Goal: Task Accomplishment & Management: Manage account settings

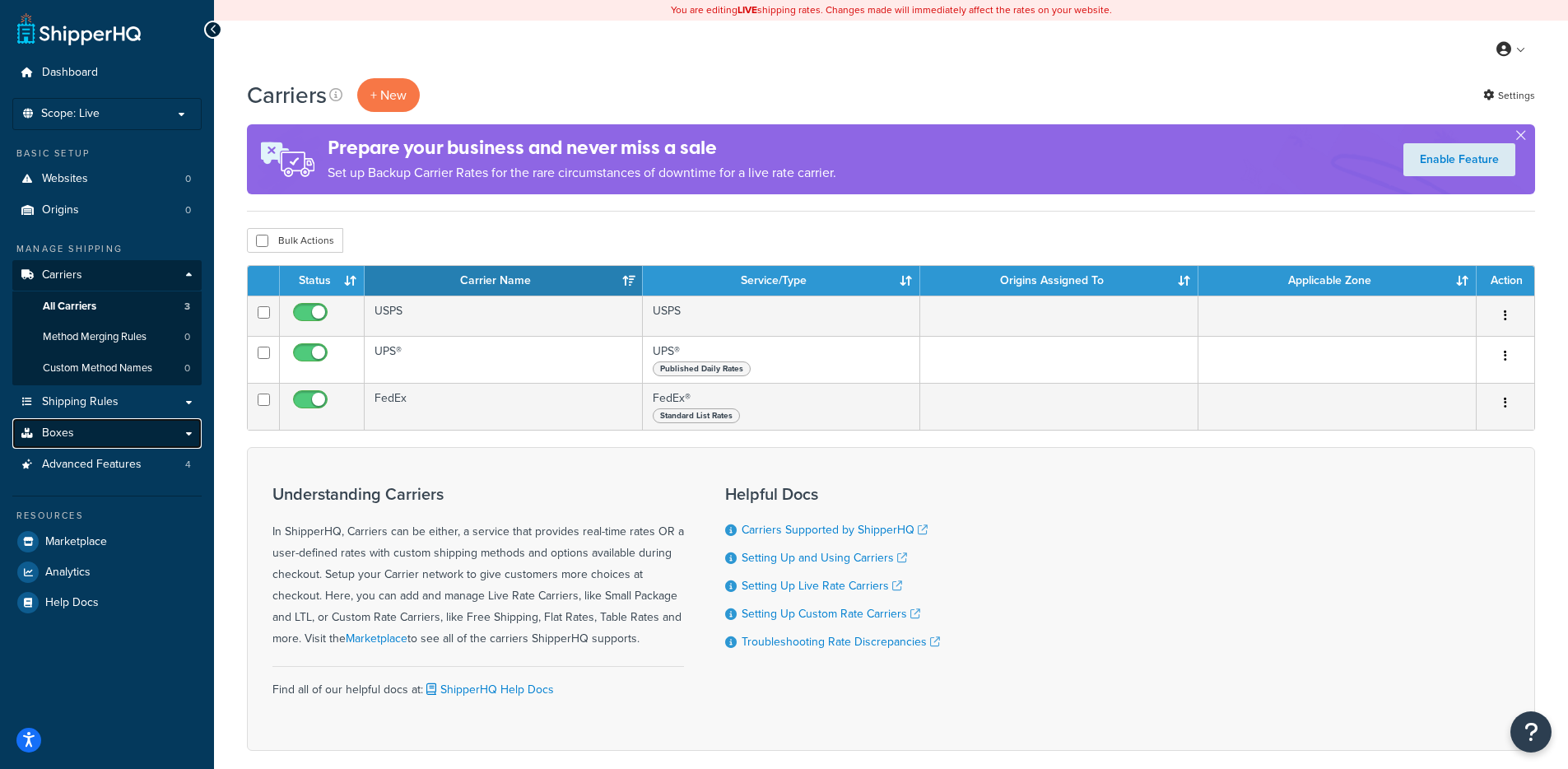
click at [75, 438] on link "Boxes" at bounding box center [107, 433] width 190 height 31
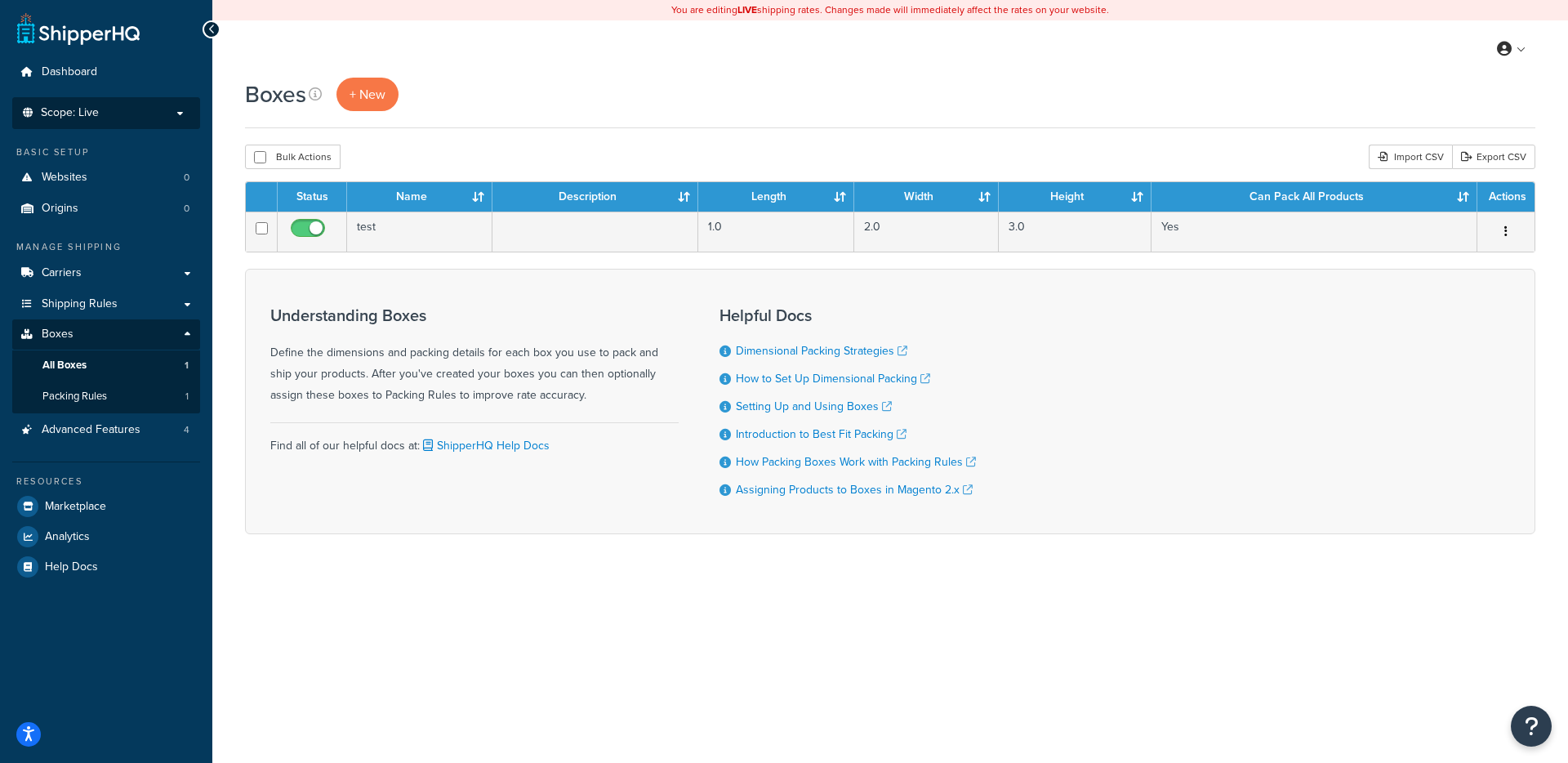
click at [105, 118] on p "Scope: Live" at bounding box center [106, 113] width 173 height 14
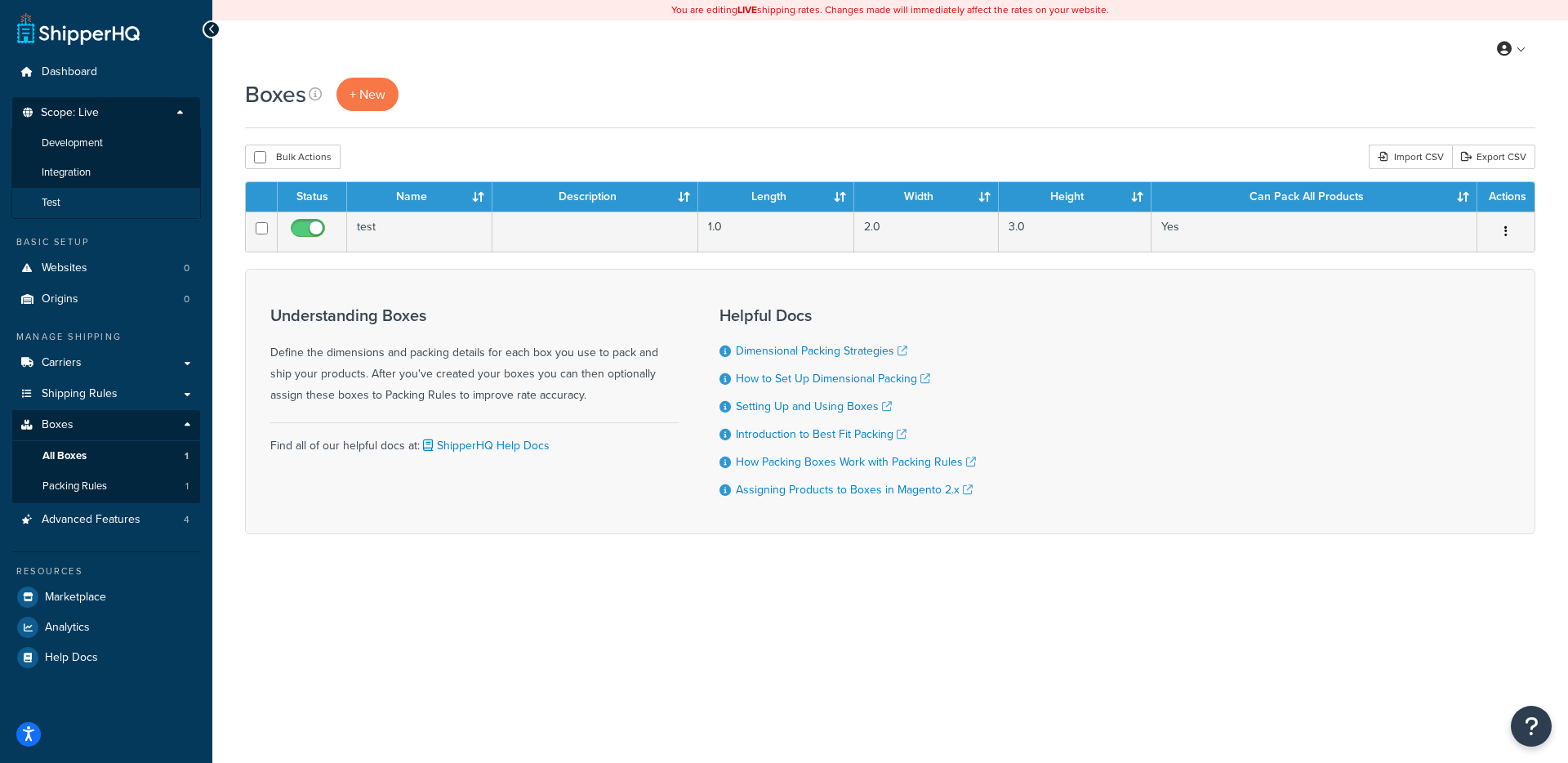
click at [106, 210] on li "Test" at bounding box center [106, 203] width 189 height 31
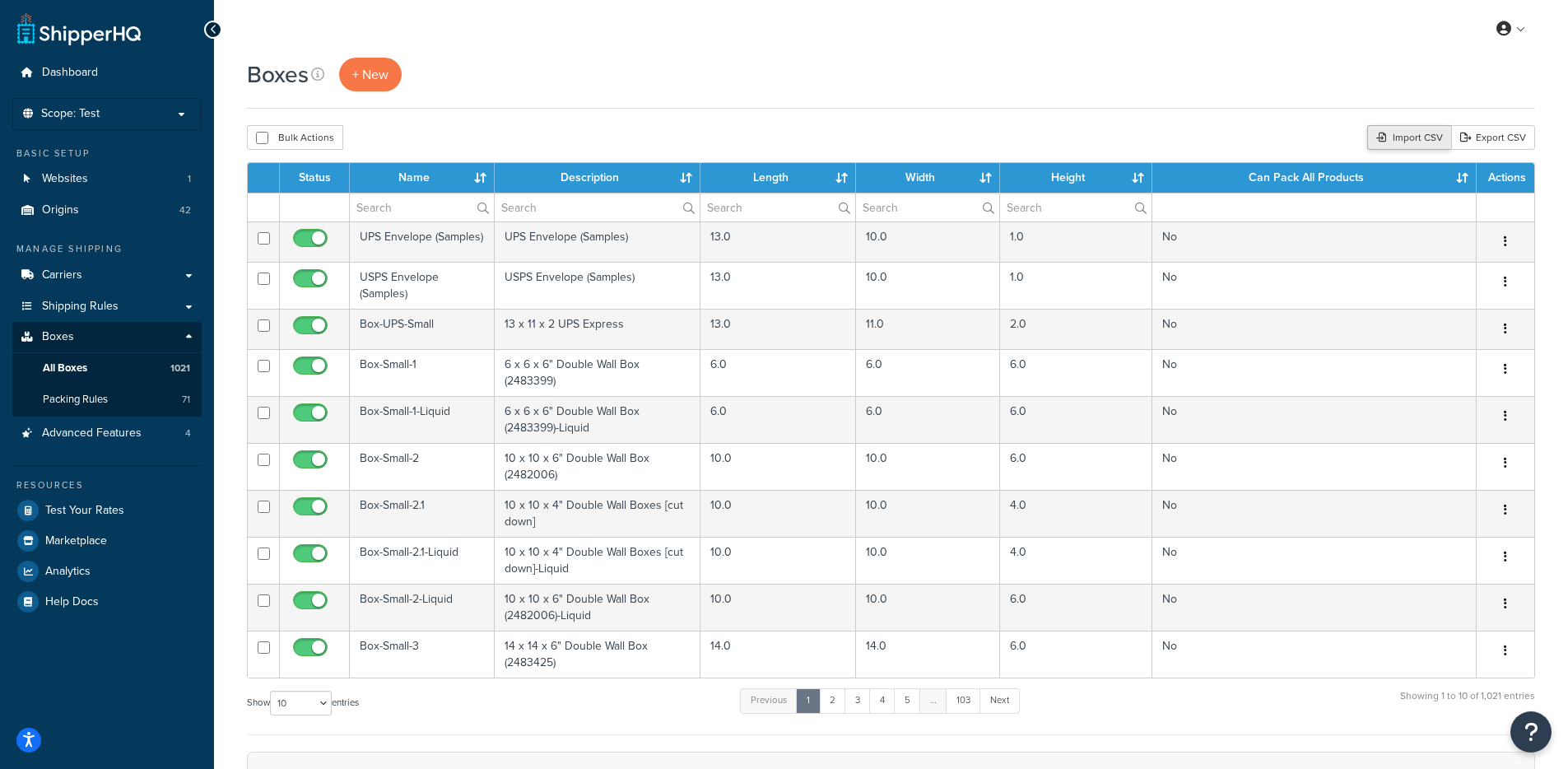
click at [1413, 138] on div "Import CSV" at bounding box center [1408, 137] width 84 height 25
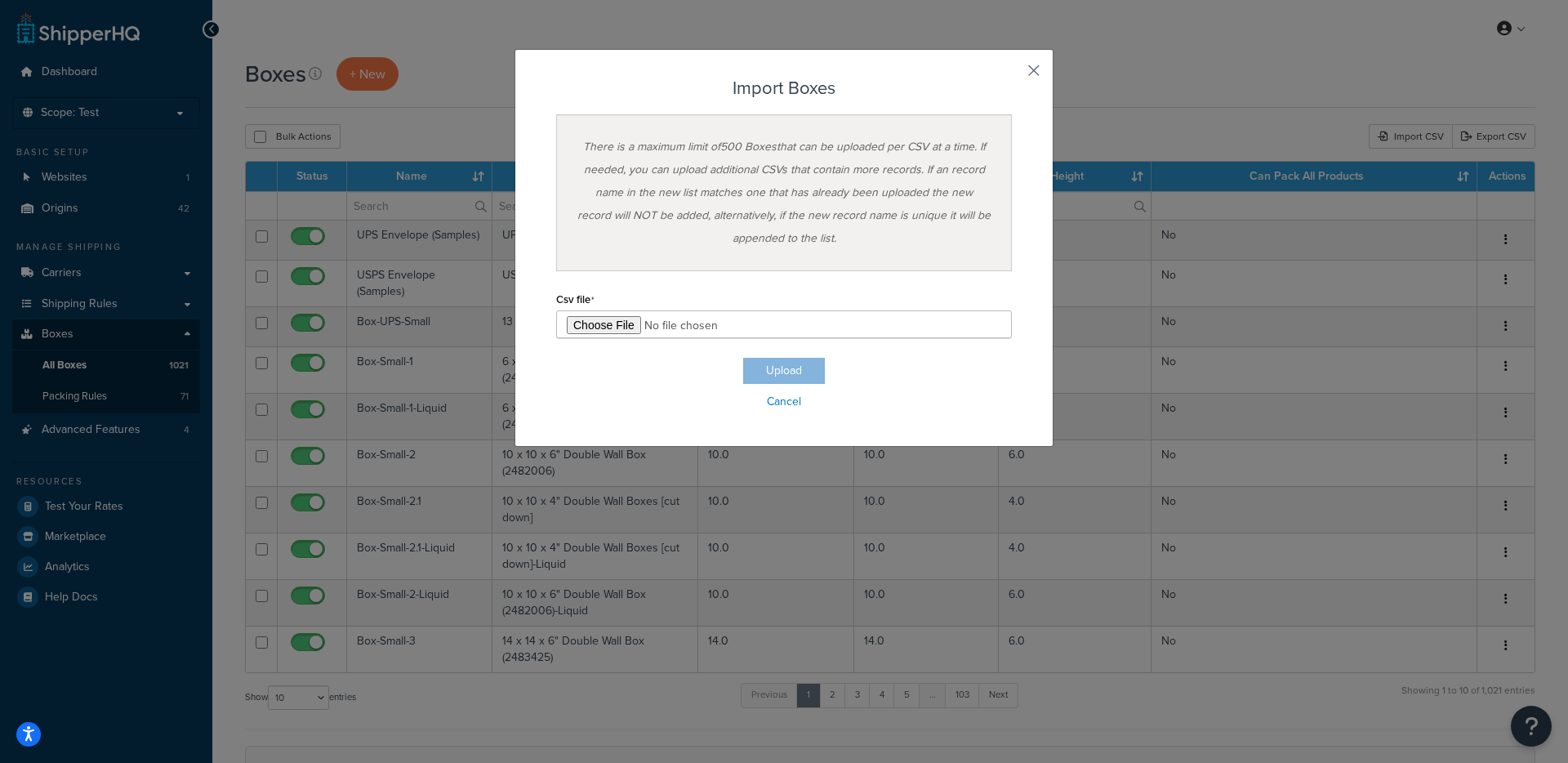
click at [1012, 74] on button "button" at bounding box center [1009, 76] width 4 height 4
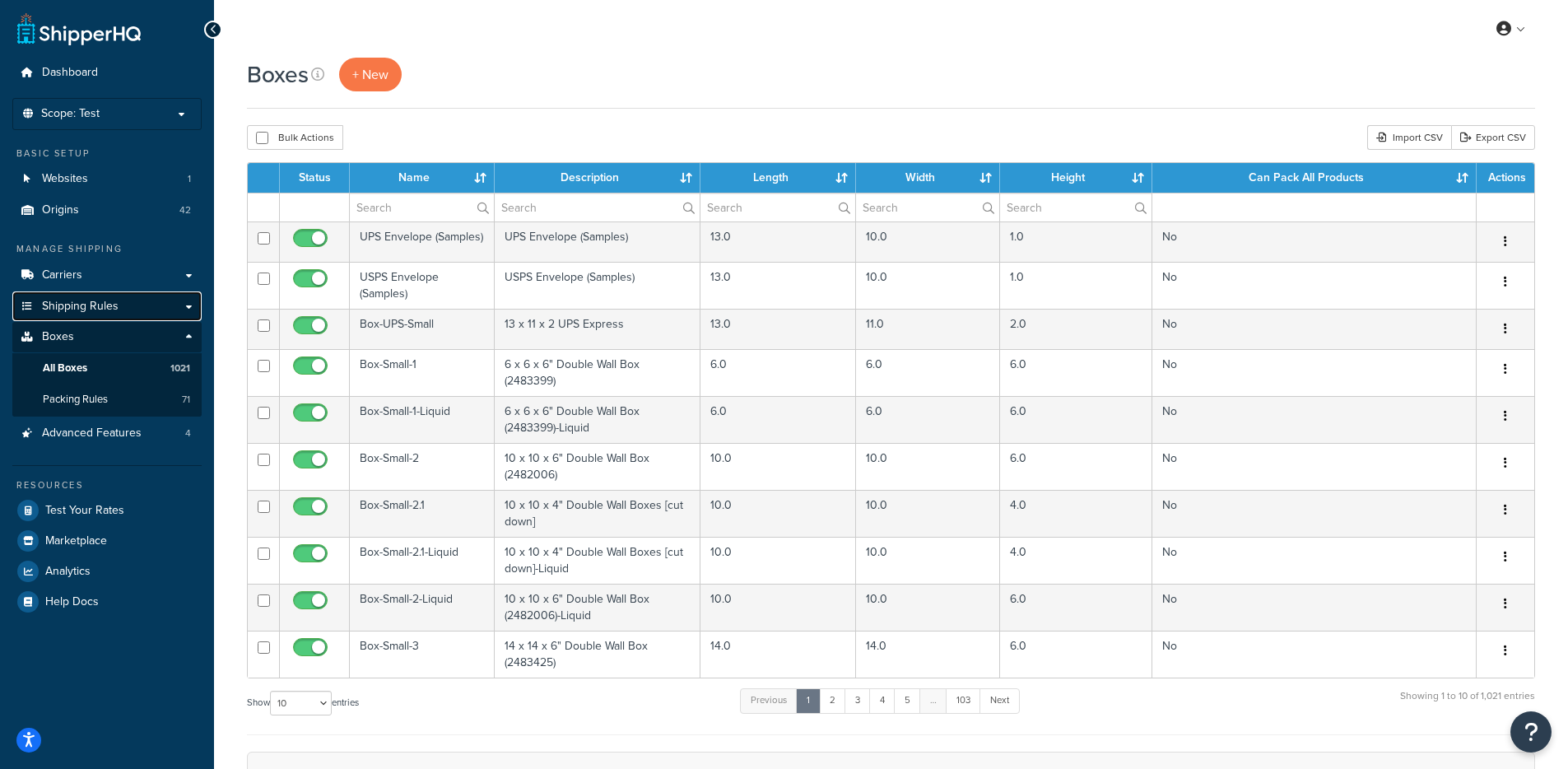
click at [101, 311] on span "Shipping Rules" at bounding box center [80, 307] width 77 height 14
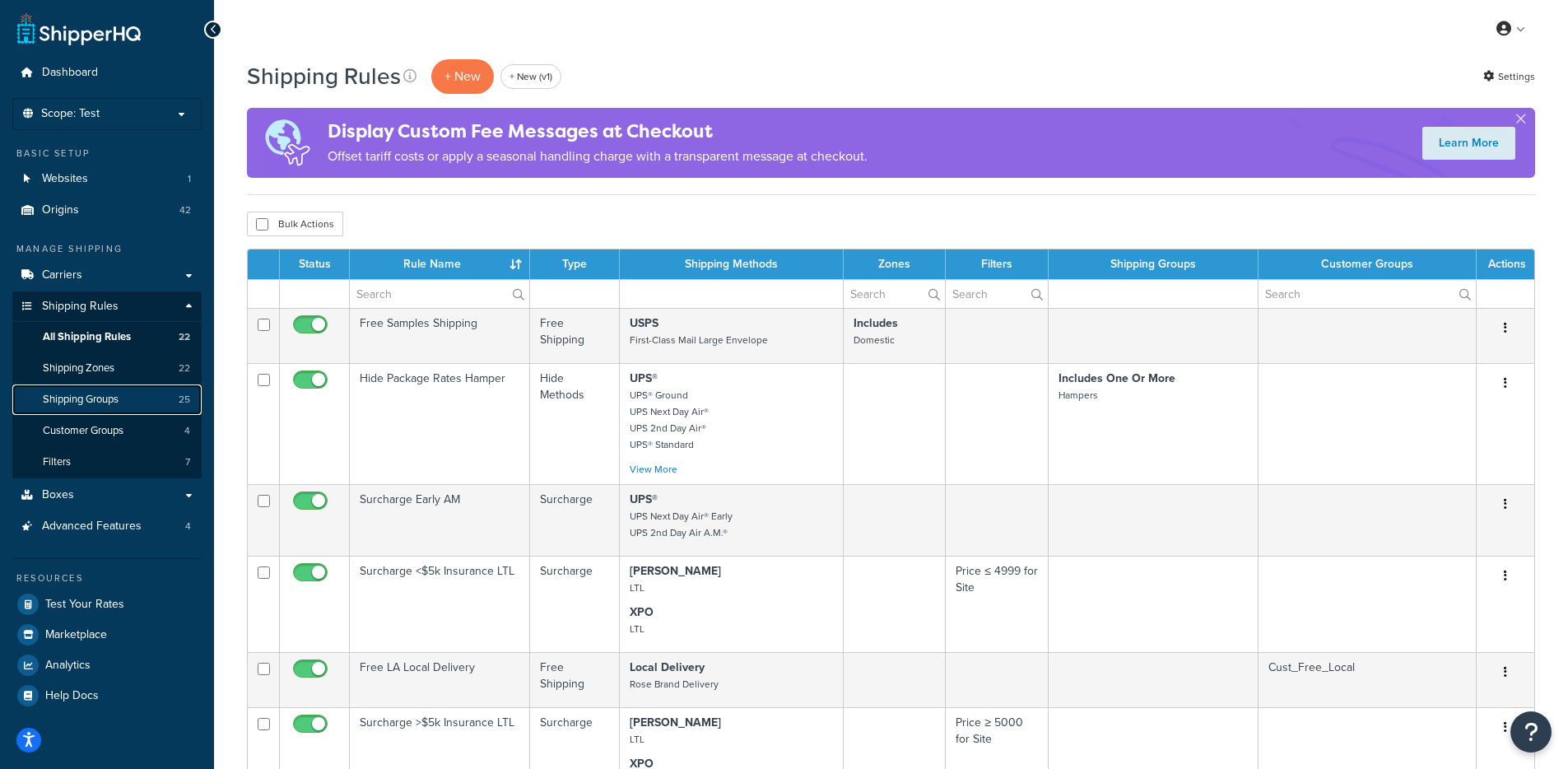
click at [101, 408] on link "Shipping Groups 25" at bounding box center [107, 399] width 190 height 31
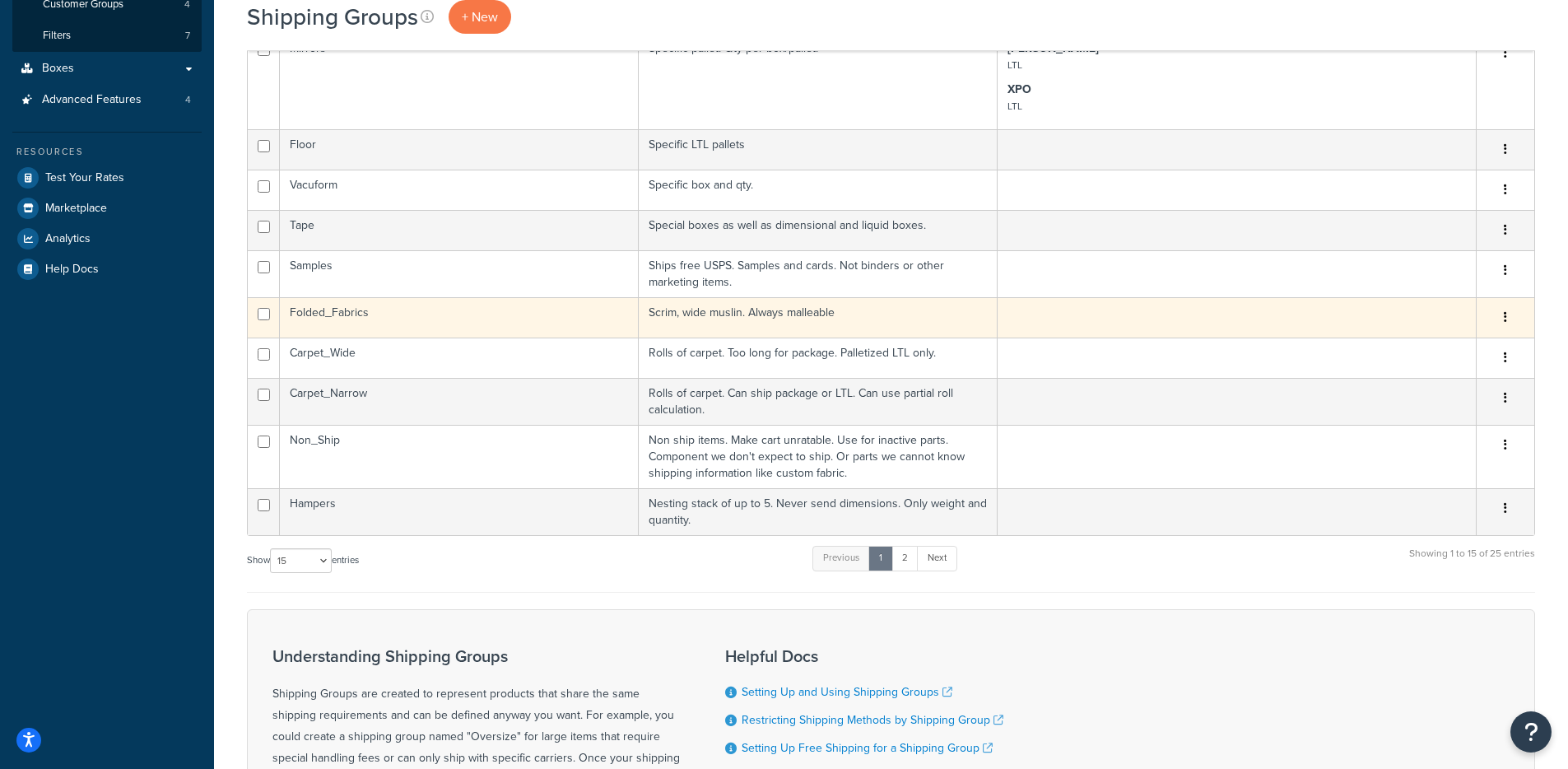
scroll to position [427, 0]
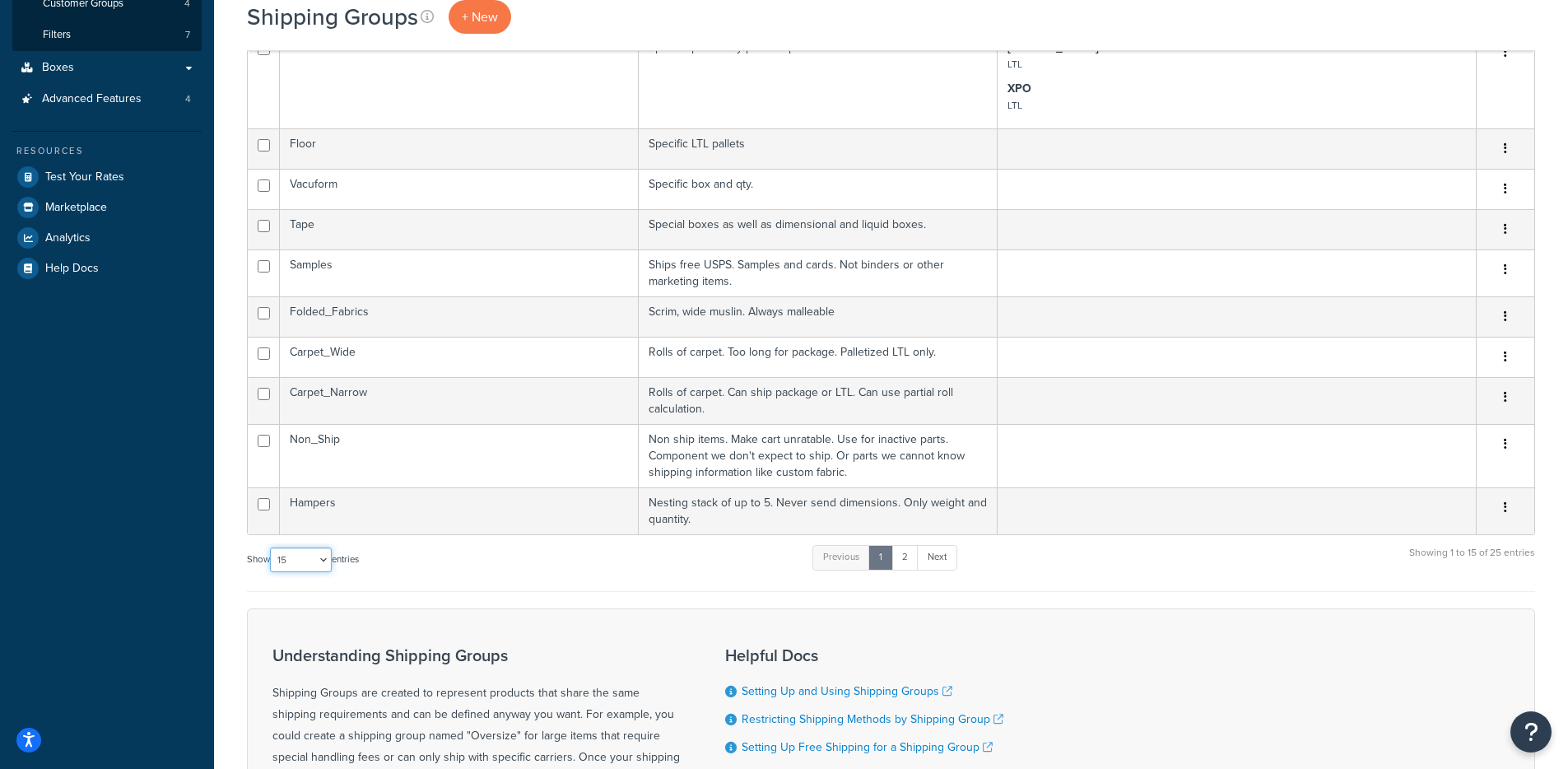
click at [317, 564] on select "10 15 25 50 100" at bounding box center [300, 559] width 62 height 25
select select "100"
click at [271, 572] on select "10 15 25 50 100" at bounding box center [300, 559] width 62 height 25
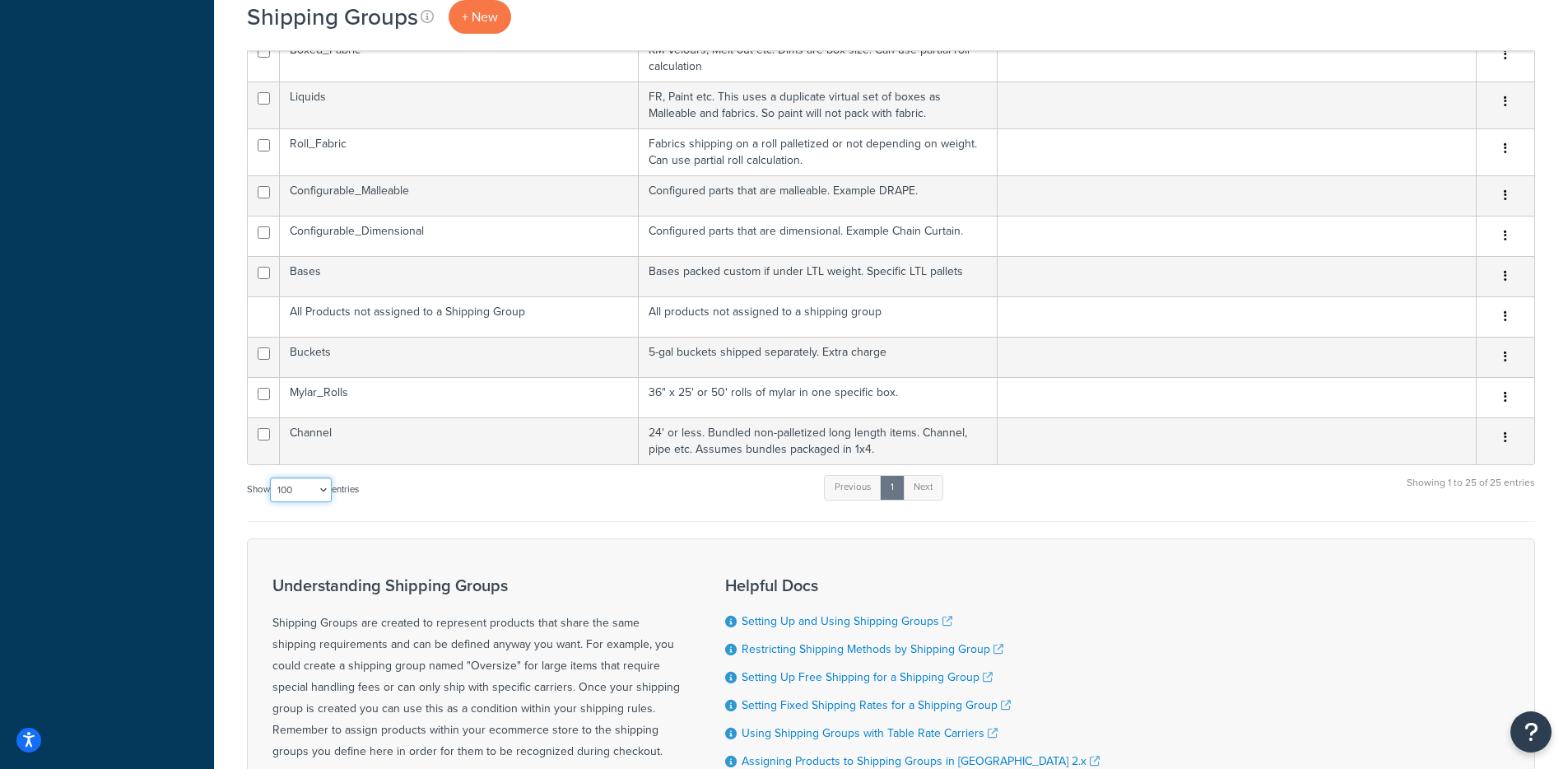
scroll to position [932, 0]
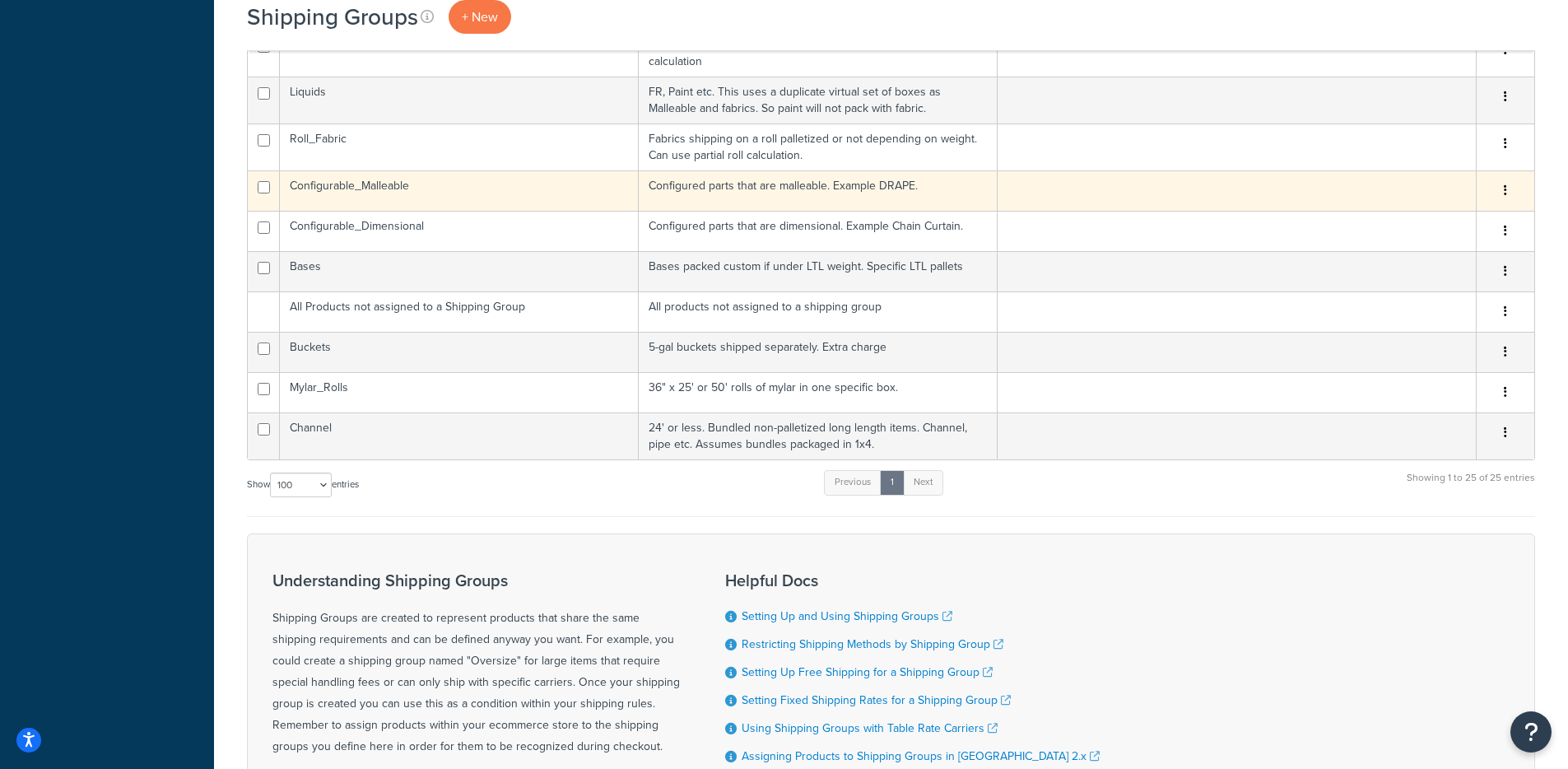
click at [459, 195] on td "Configurable_Malleable" at bounding box center [458, 191] width 358 height 40
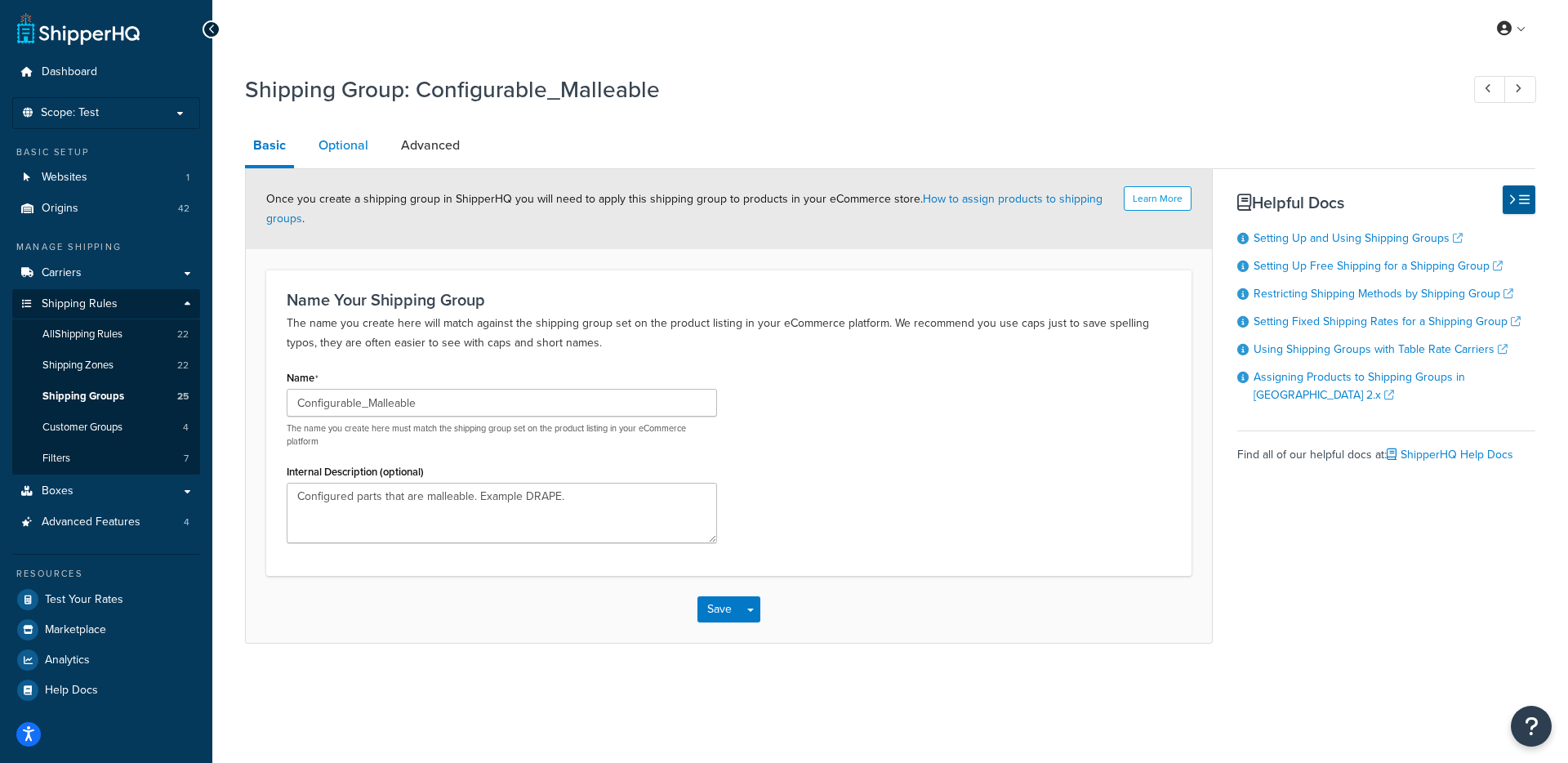
click at [310, 143] on link "Optional" at bounding box center [343, 146] width 66 height 40
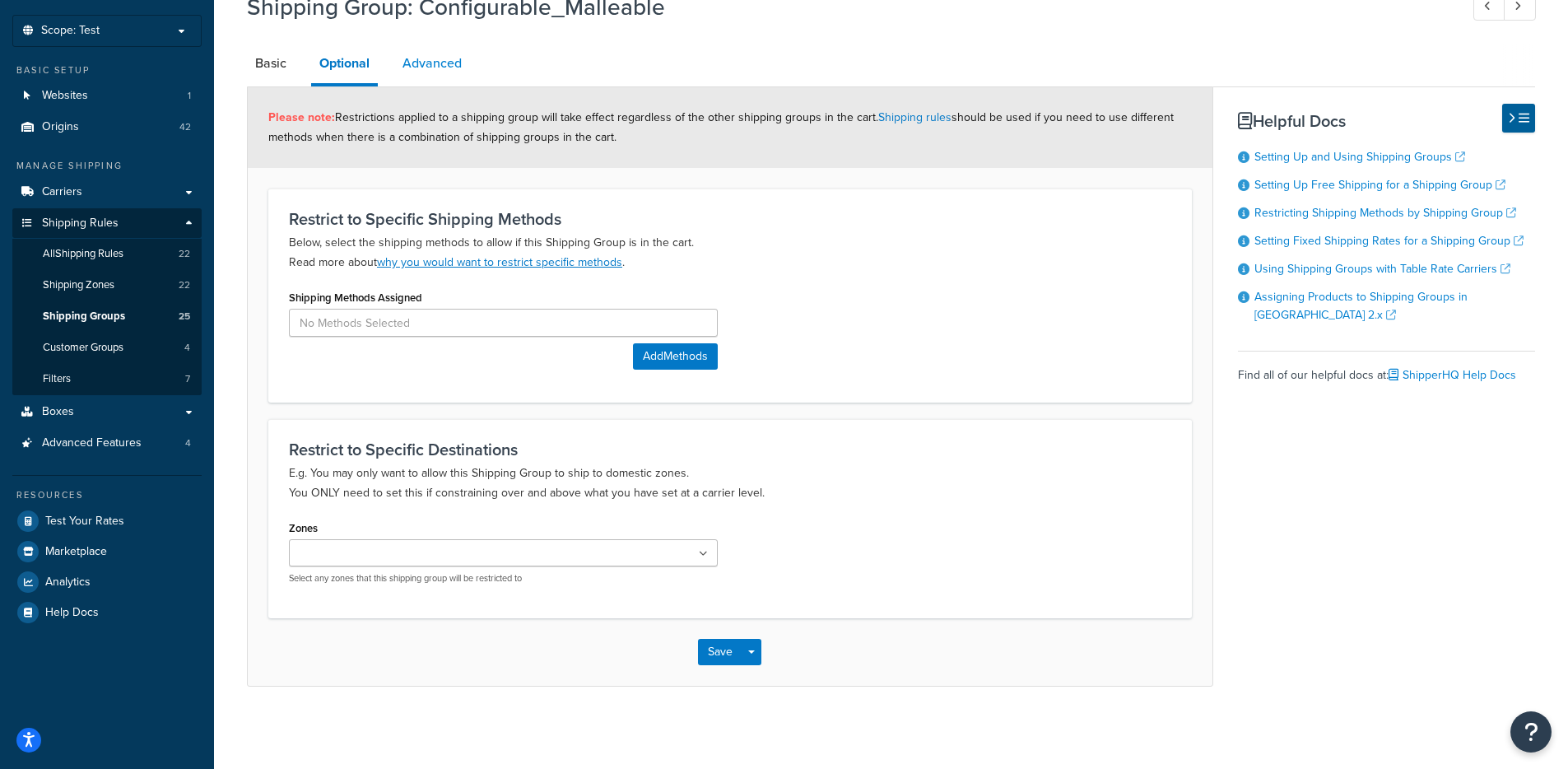
scroll to position [81, 0]
click at [429, 47] on link "Advanced" at bounding box center [432, 66] width 76 height 40
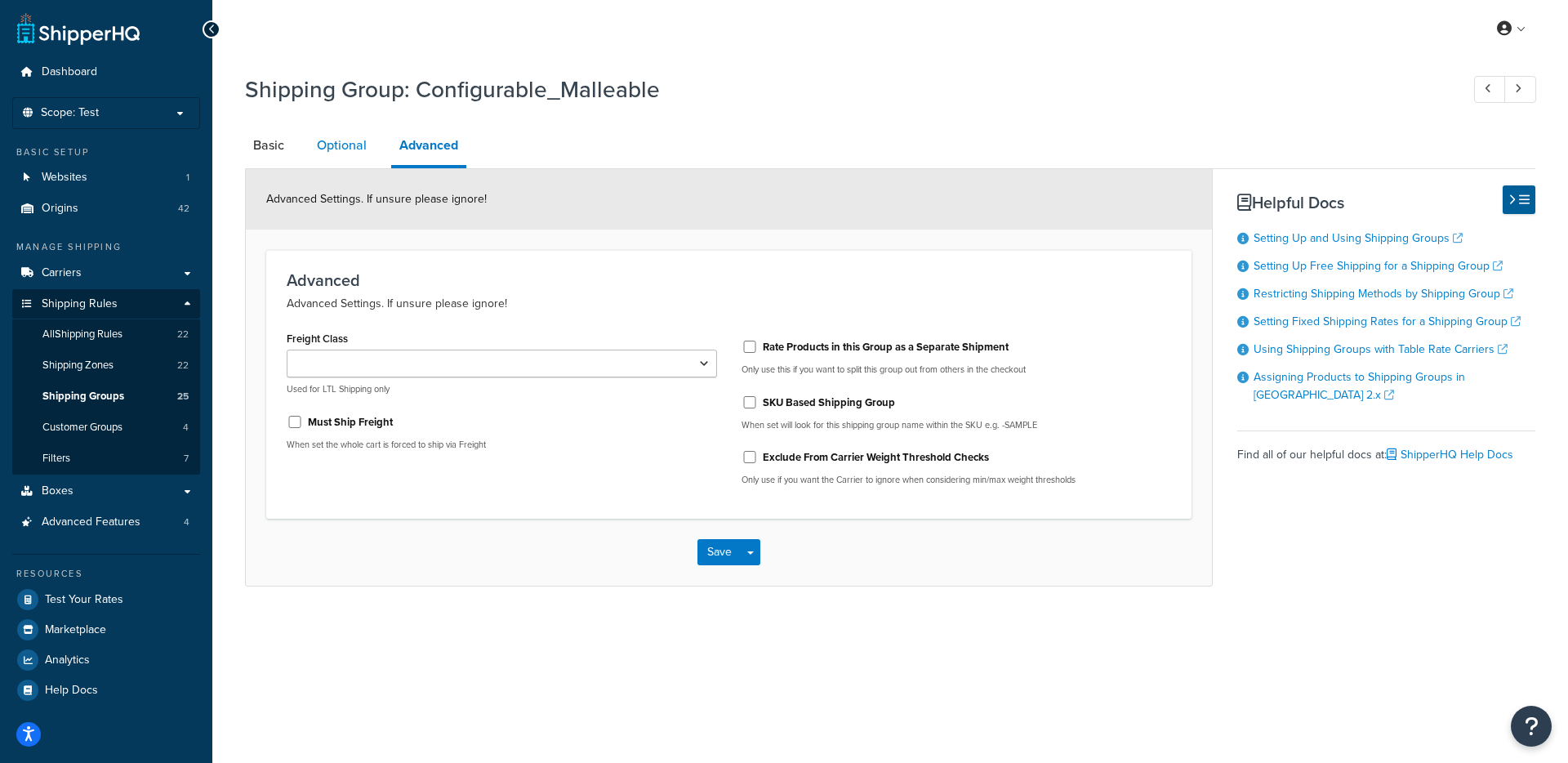
click at [315, 153] on link "Optional" at bounding box center [342, 146] width 66 height 40
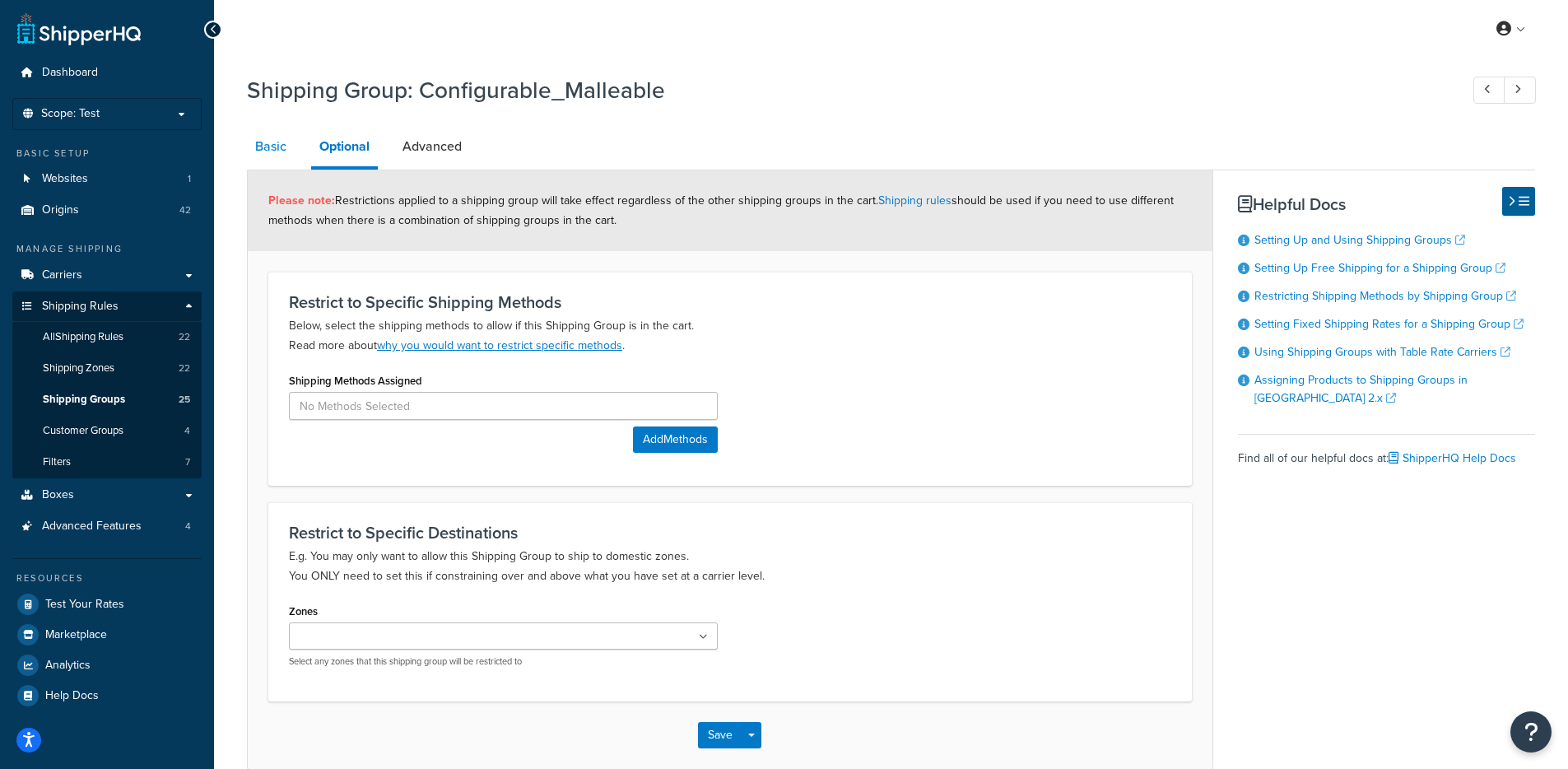
click at [277, 153] on link "Basic" at bounding box center [270, 147] width 48 height 40
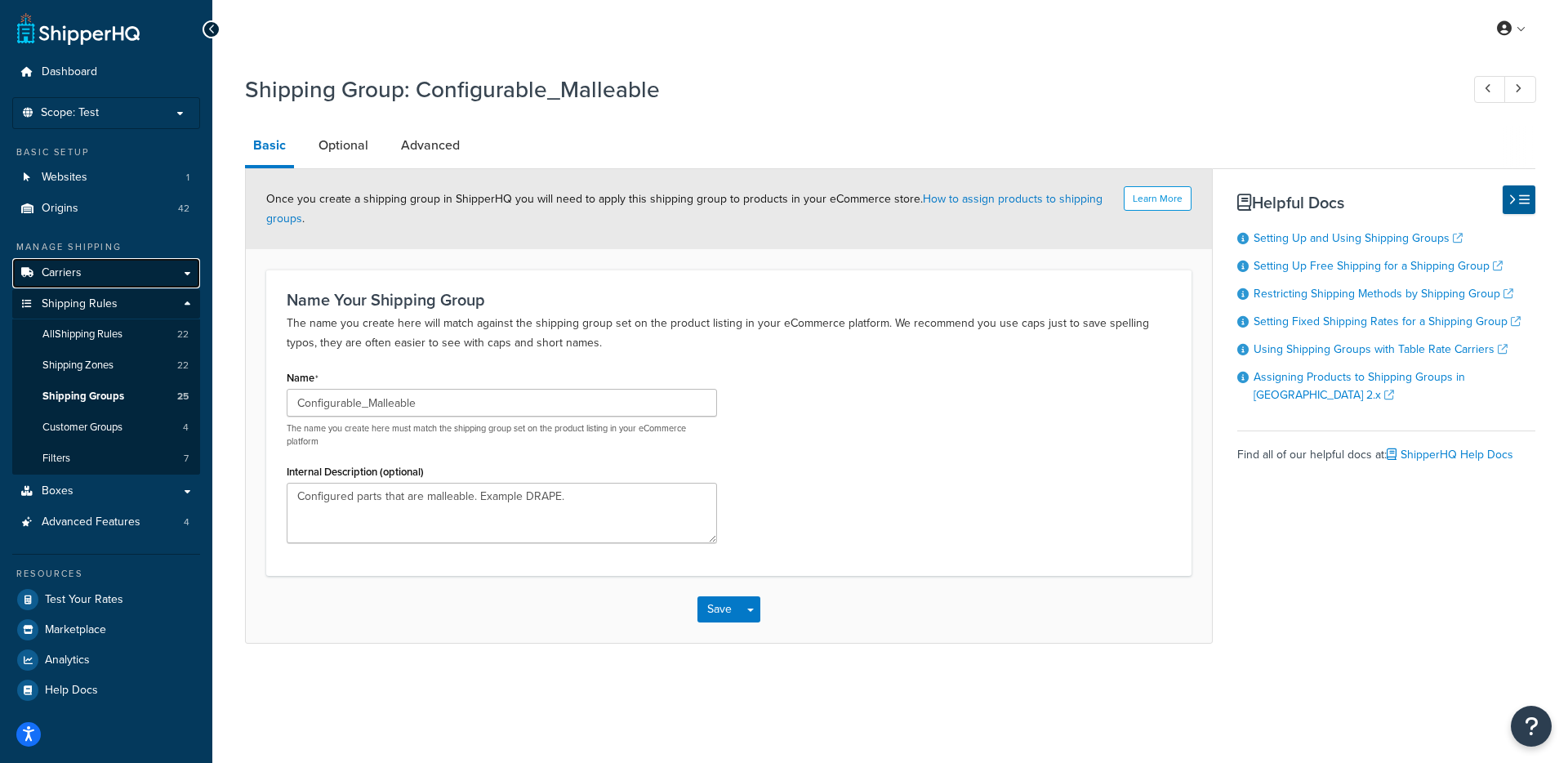
click at [151, 276] on link "Carriers" at bounding box center [106, 273] width 188 height 31
click at [104, 501] on link "Boxes" at bounding box center [106, 491] width 188 height 31
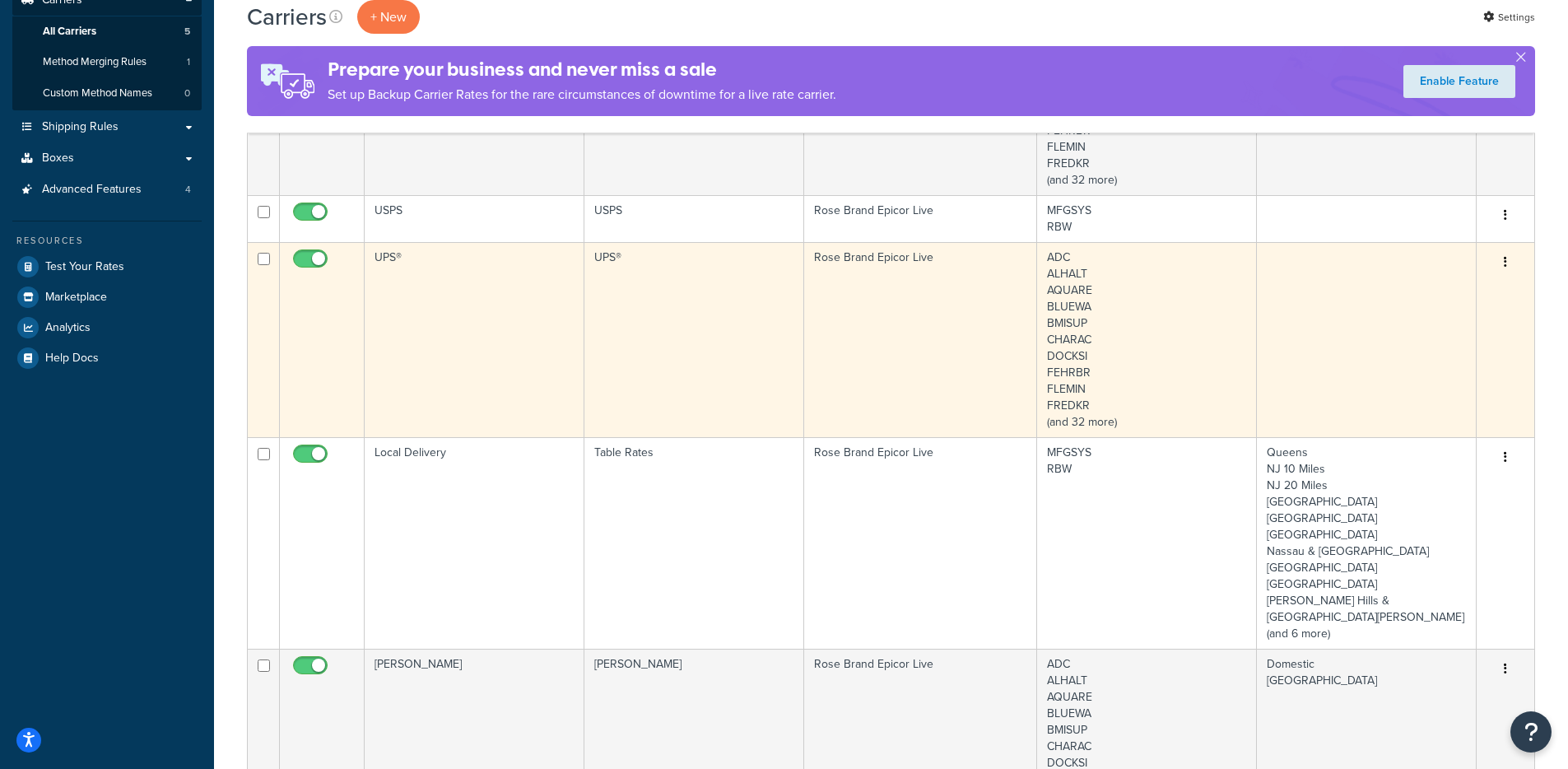
scroll to position [287, 0]
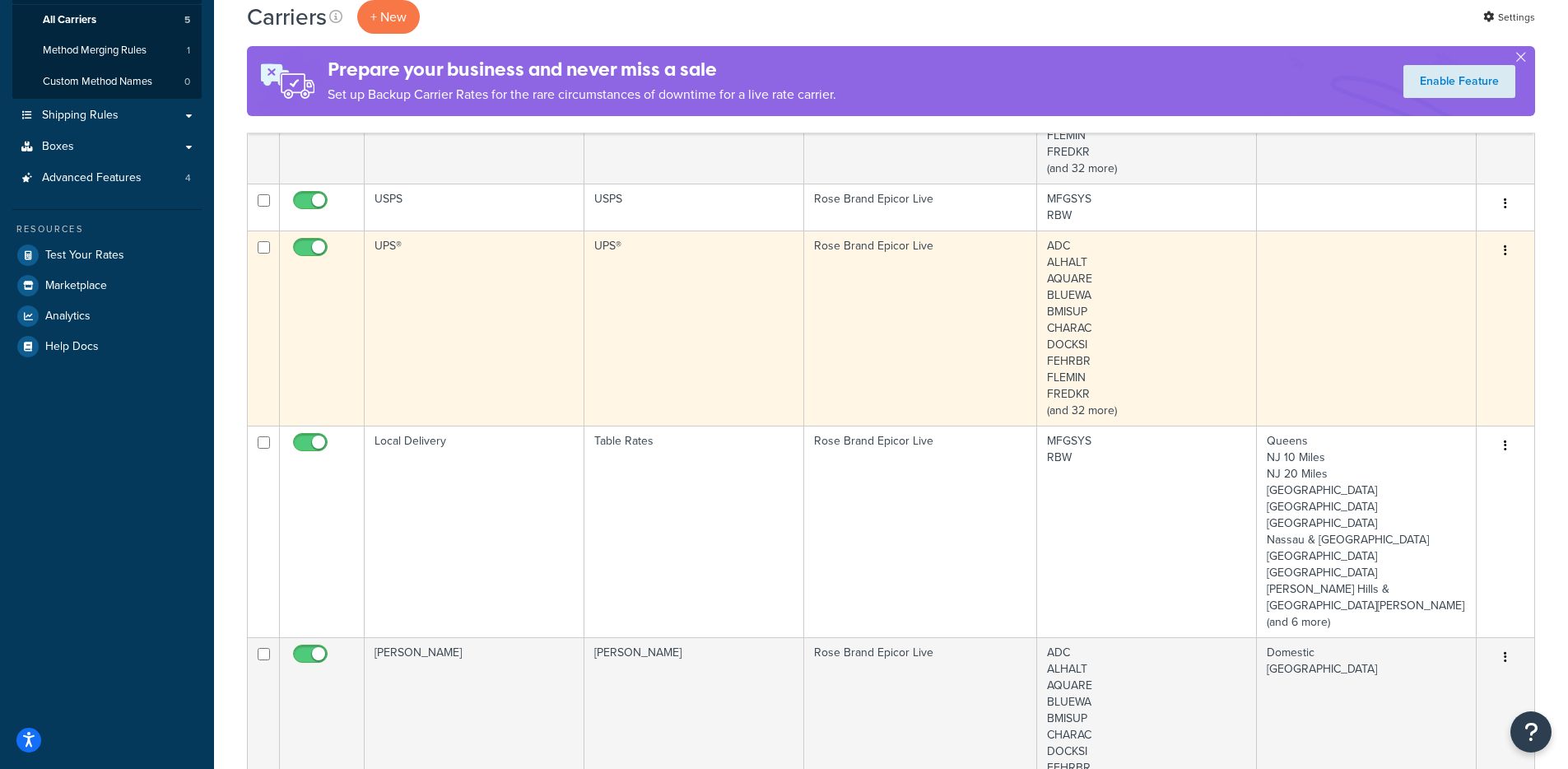
click at [533, 339] on td "UPS®" at bounding box center [474, 328] width 220 height 195
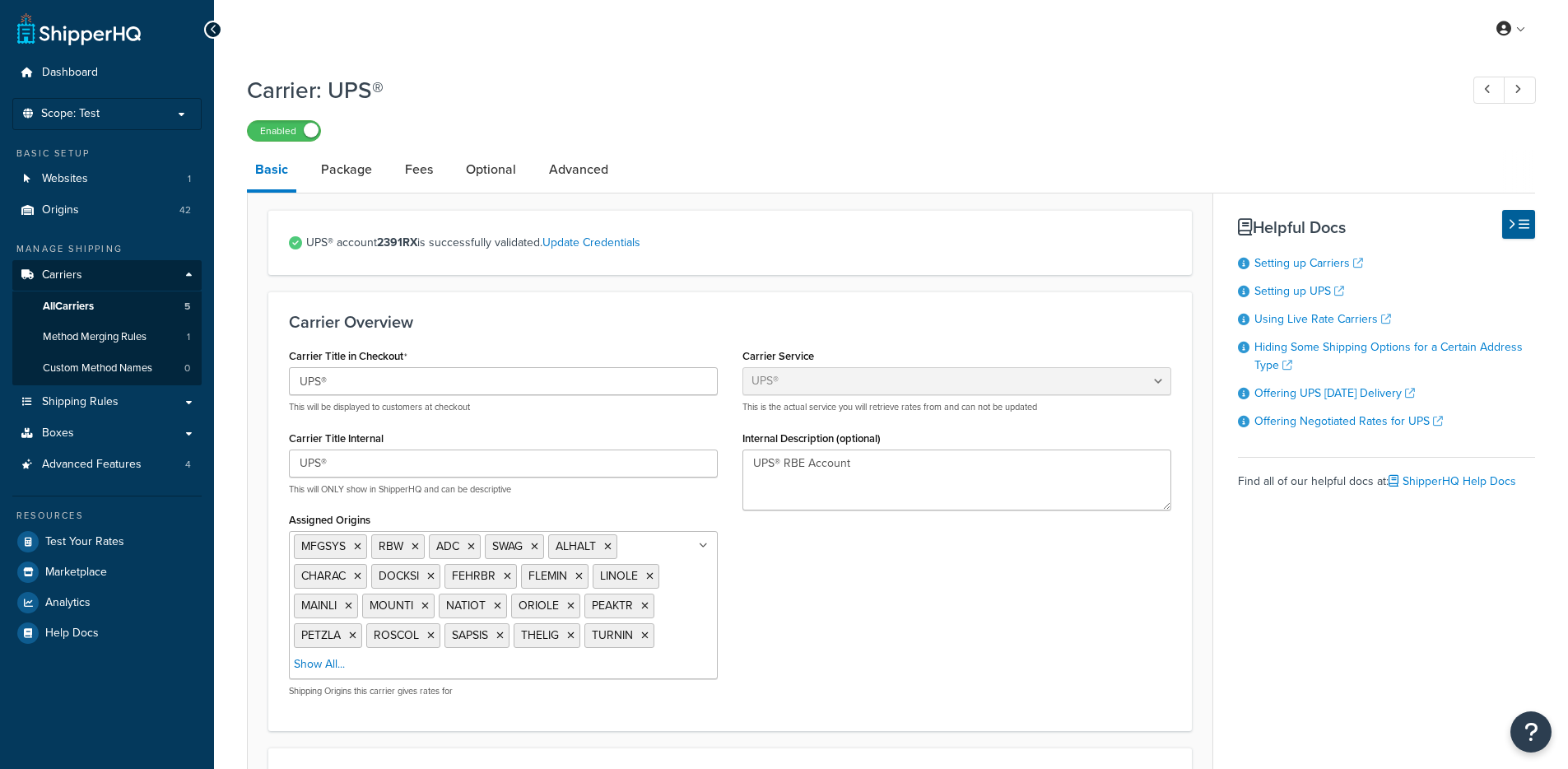
select select "ups"
select select "us"
select select "04"
click at [466, 184] on link "Optional" at bounding box center [490, 170] width 67 height 40
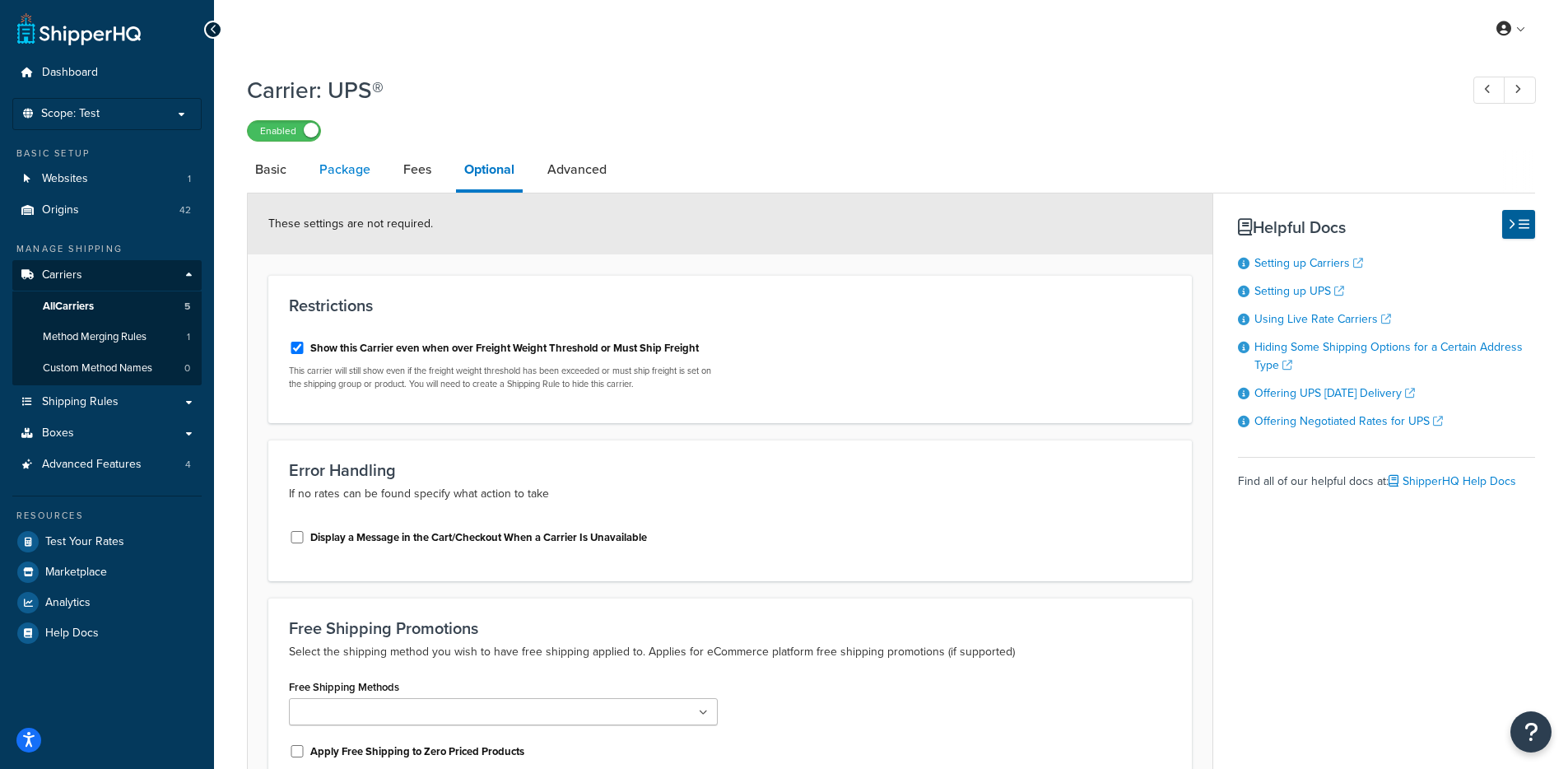
click at [365, 181] on link "Package" at bounding box center [345, 170] width 68 height 40
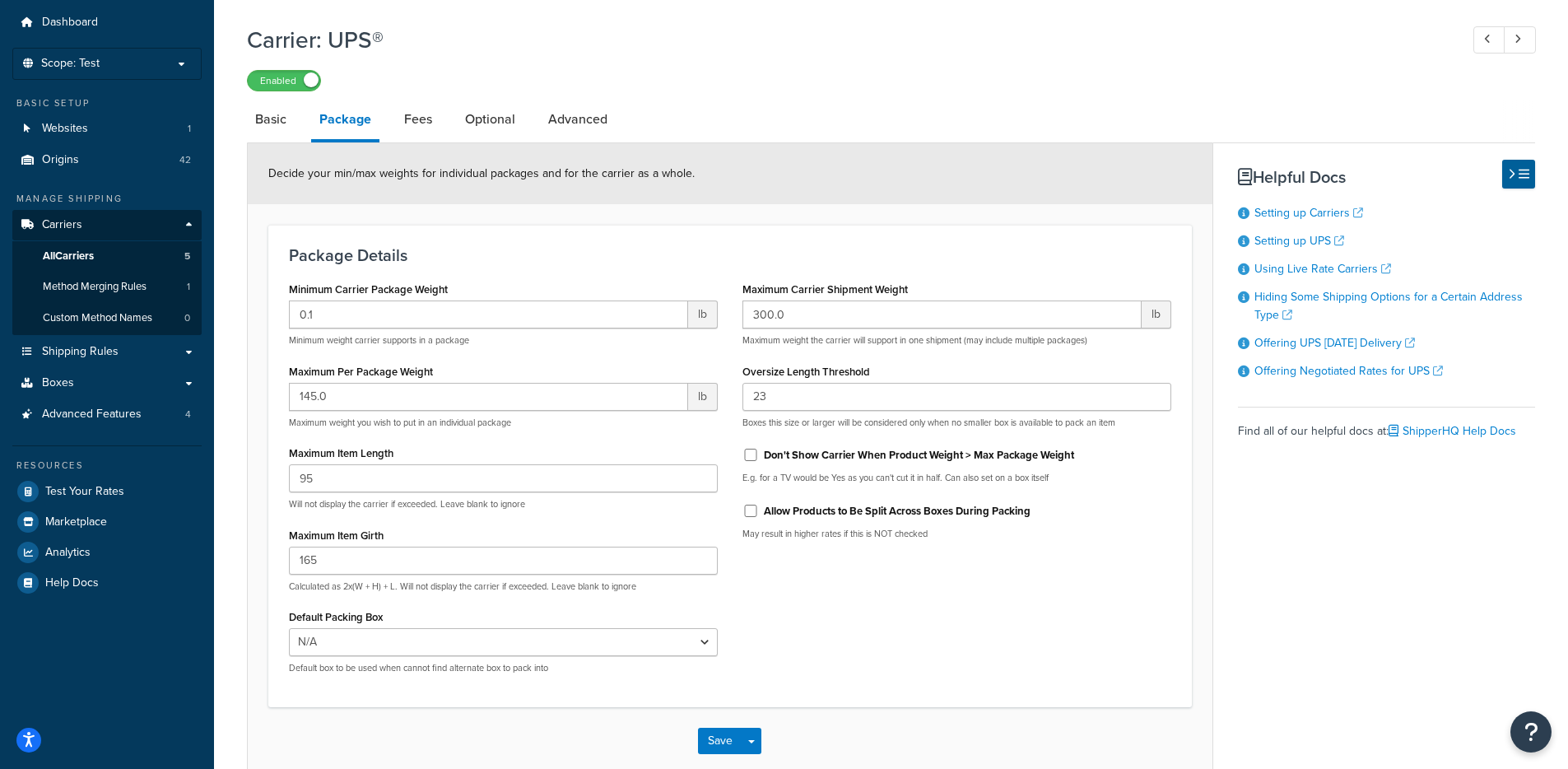
scroll to position [128, 0]
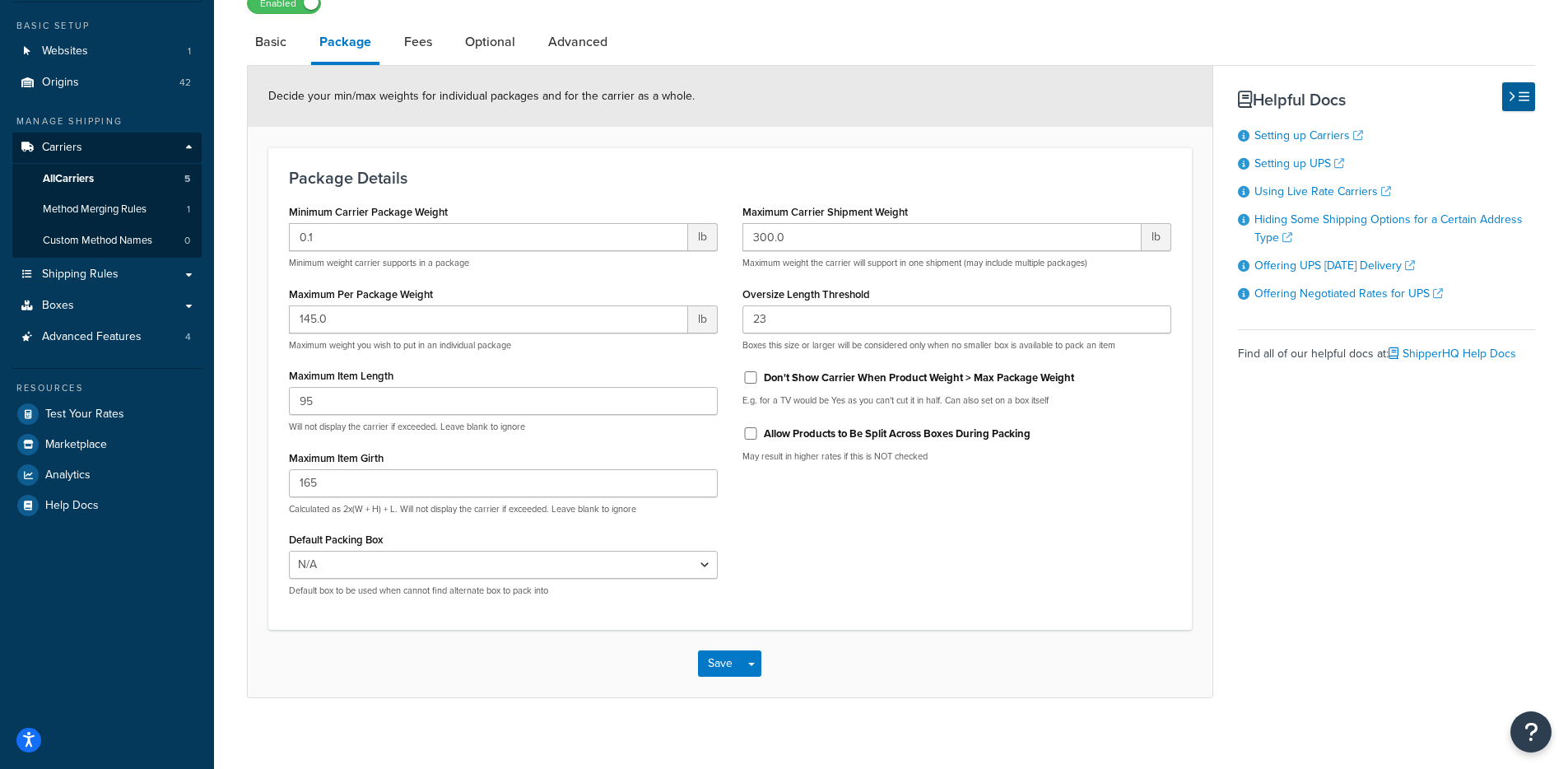
click at [226, 357] on div "Carrier: UPS® Enabled Basic Package Fees Optional Advanced Decide your min/max …" at bounding box center [890, 339] width 1353 height 801
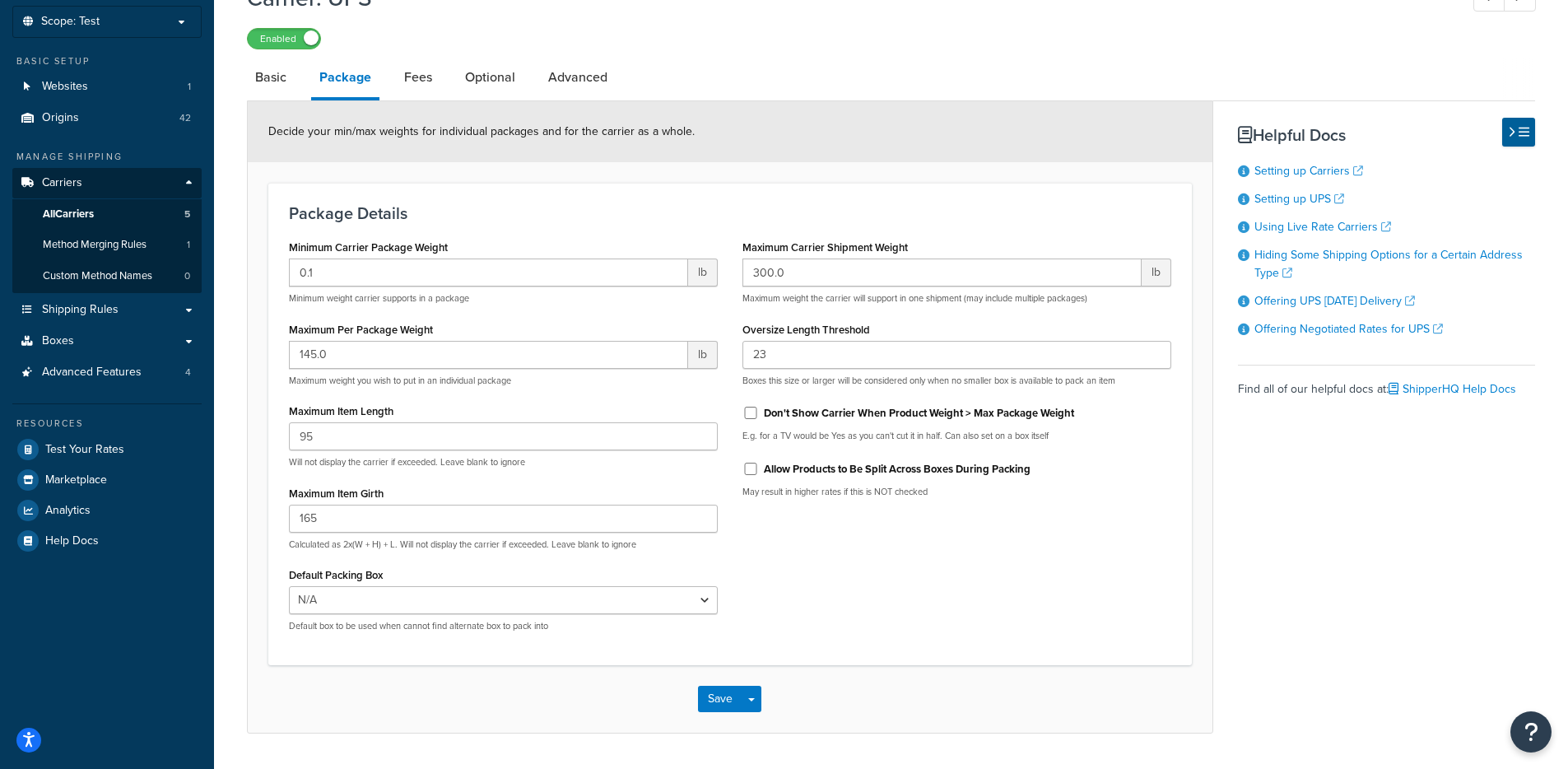
scroll to position [94, 0]
click at [1014, 583] on div "Minimum Carrier Package Weight 0.1 lb Minimum weight carrier supports in a pack…" at bounding box center [730, 438] width 907 height 409
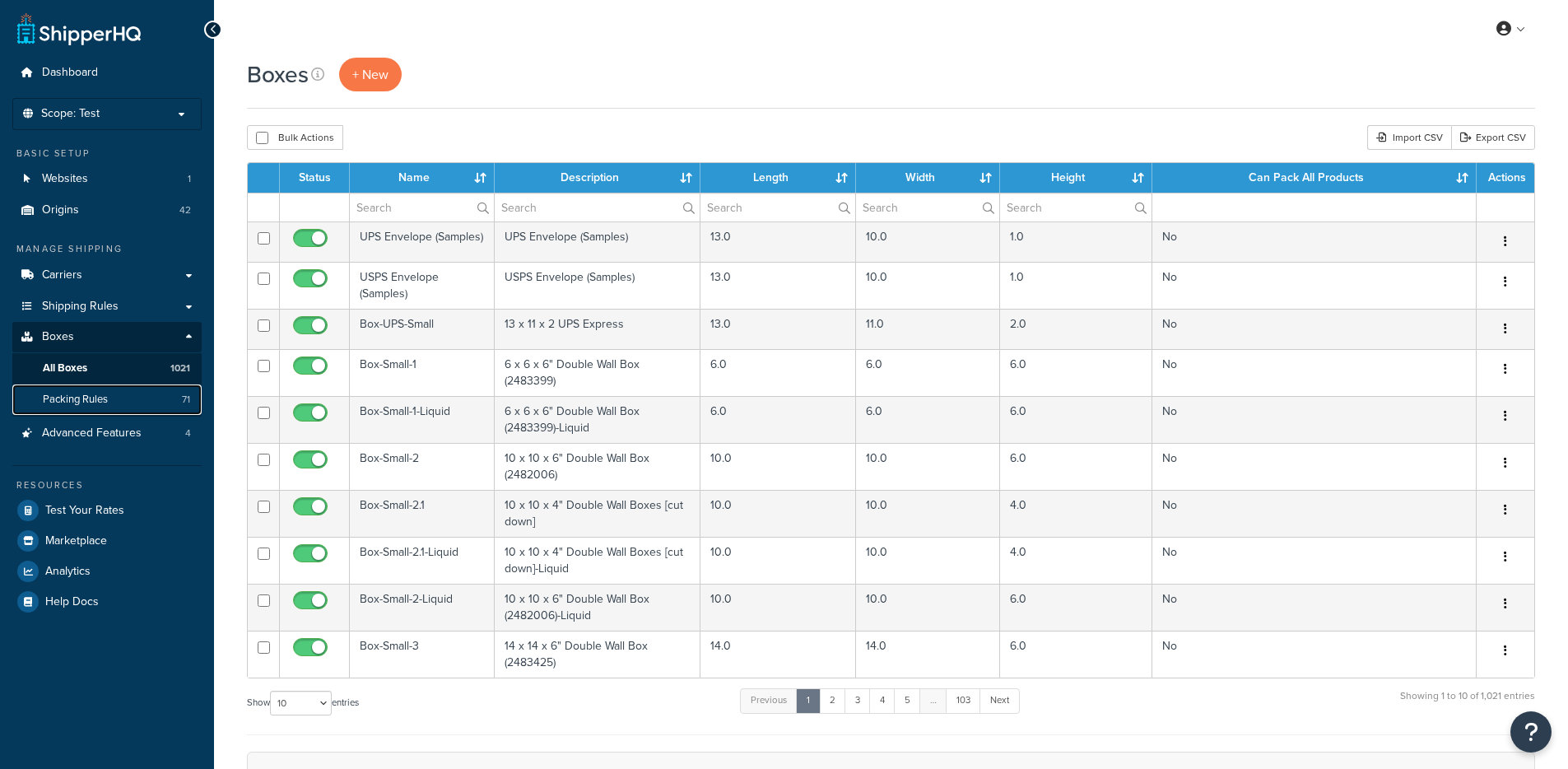
click at [111, 396] on link "Packing Rules 71" at bounding box center [107, 399] width 190 height 31
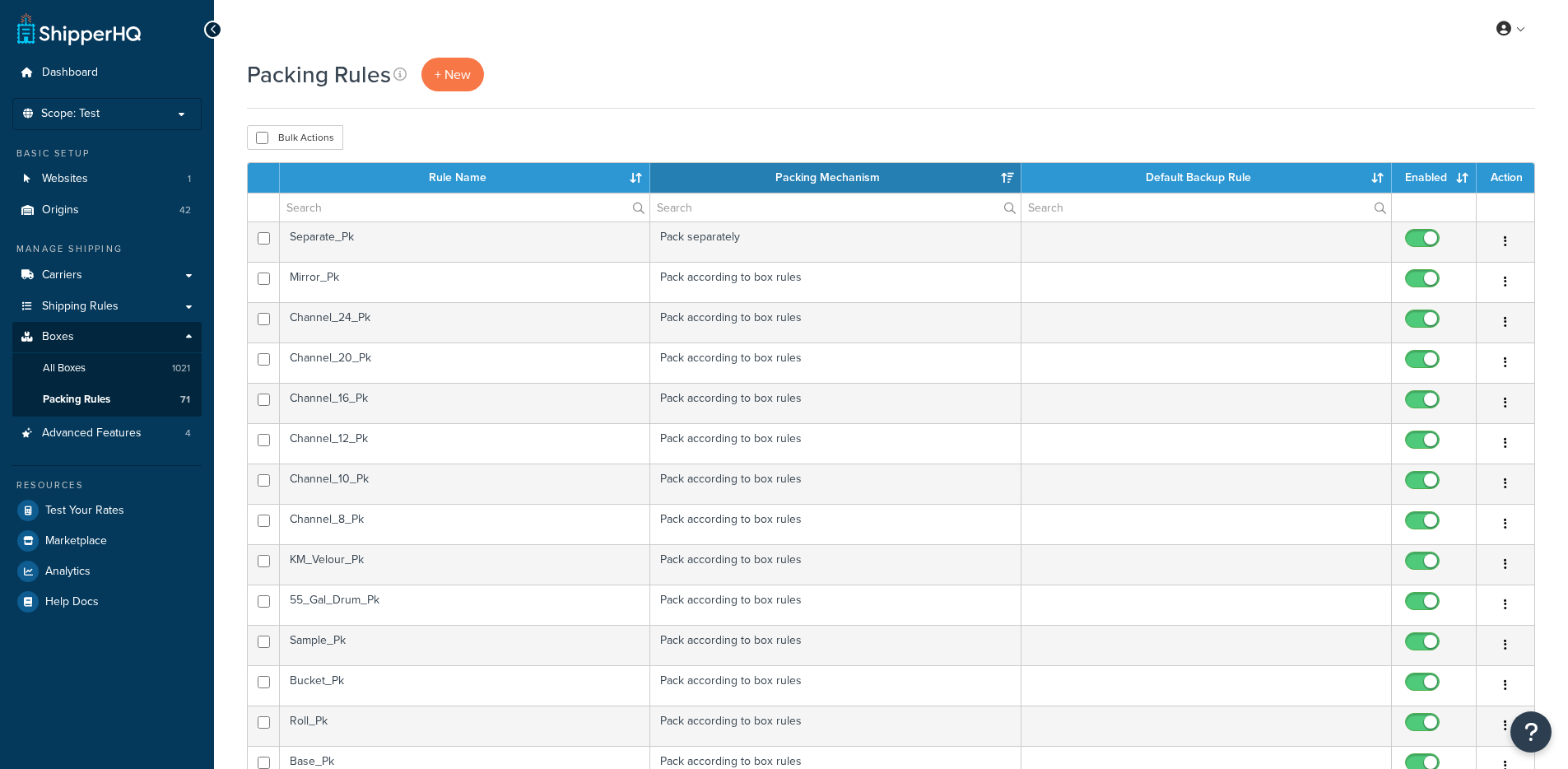
select select "15"
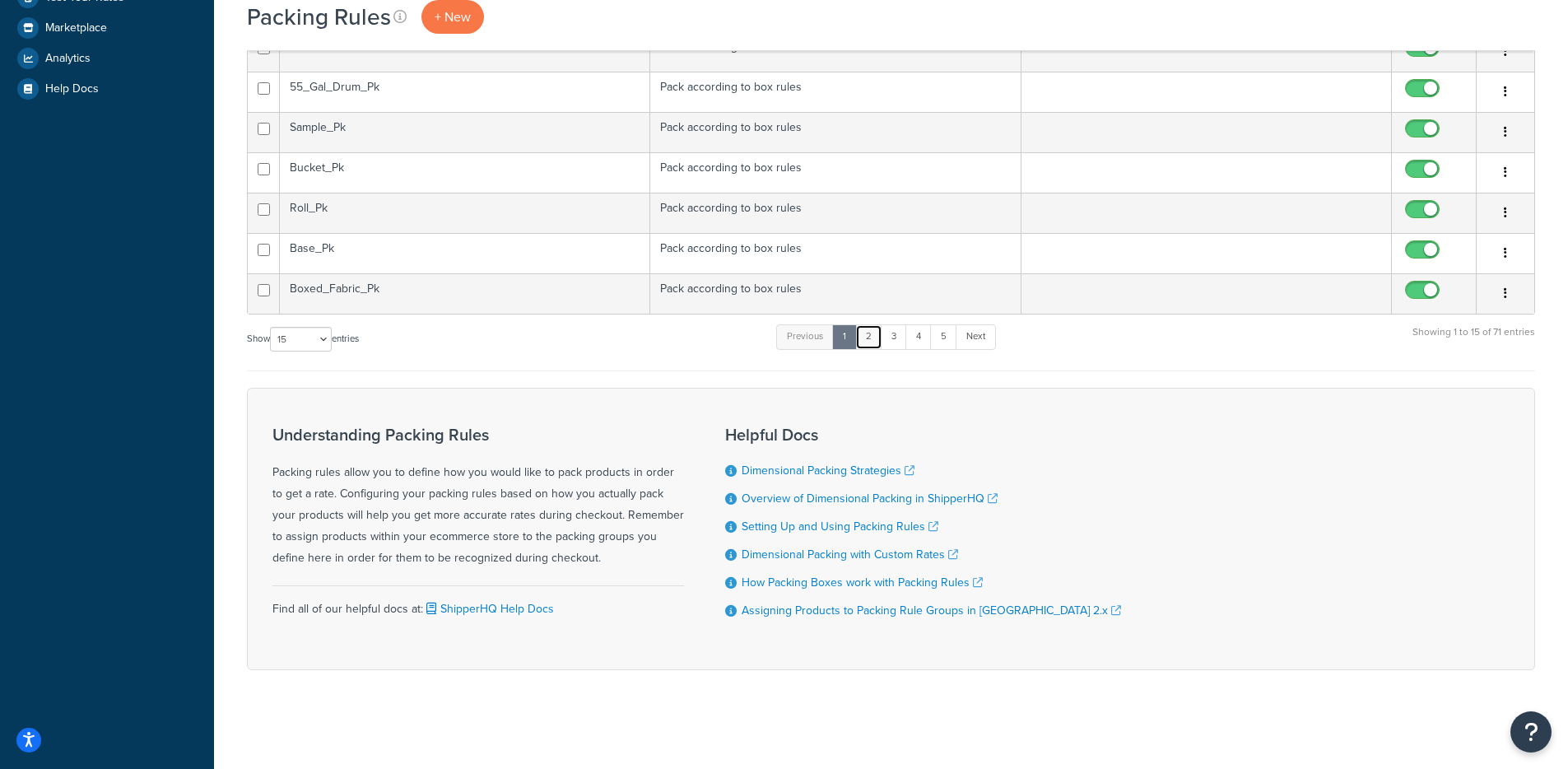
click at [865, 348] on link "2" at bounding box center [868, 337] width 27 height 25
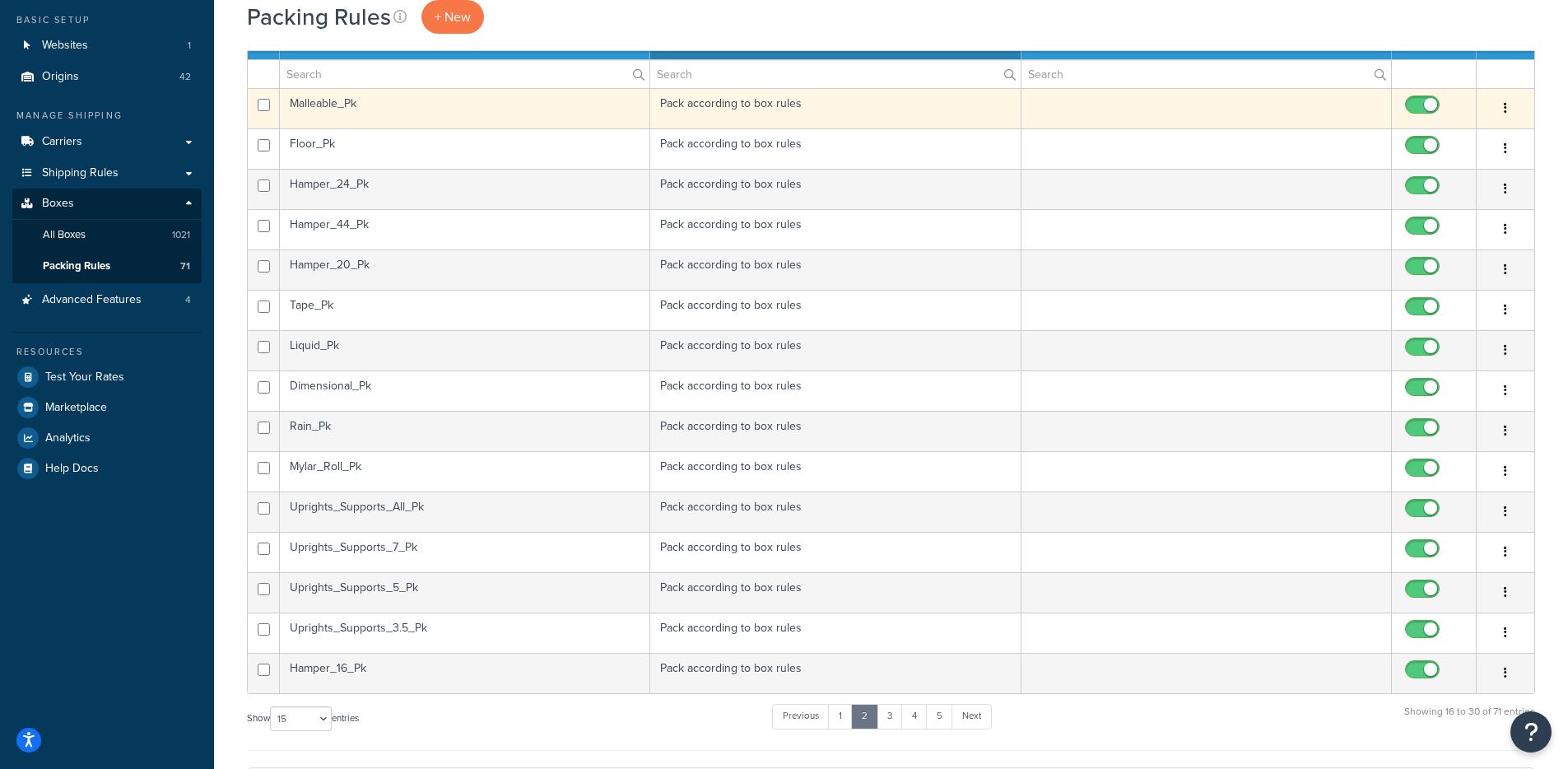
scroll to position [0, 0]
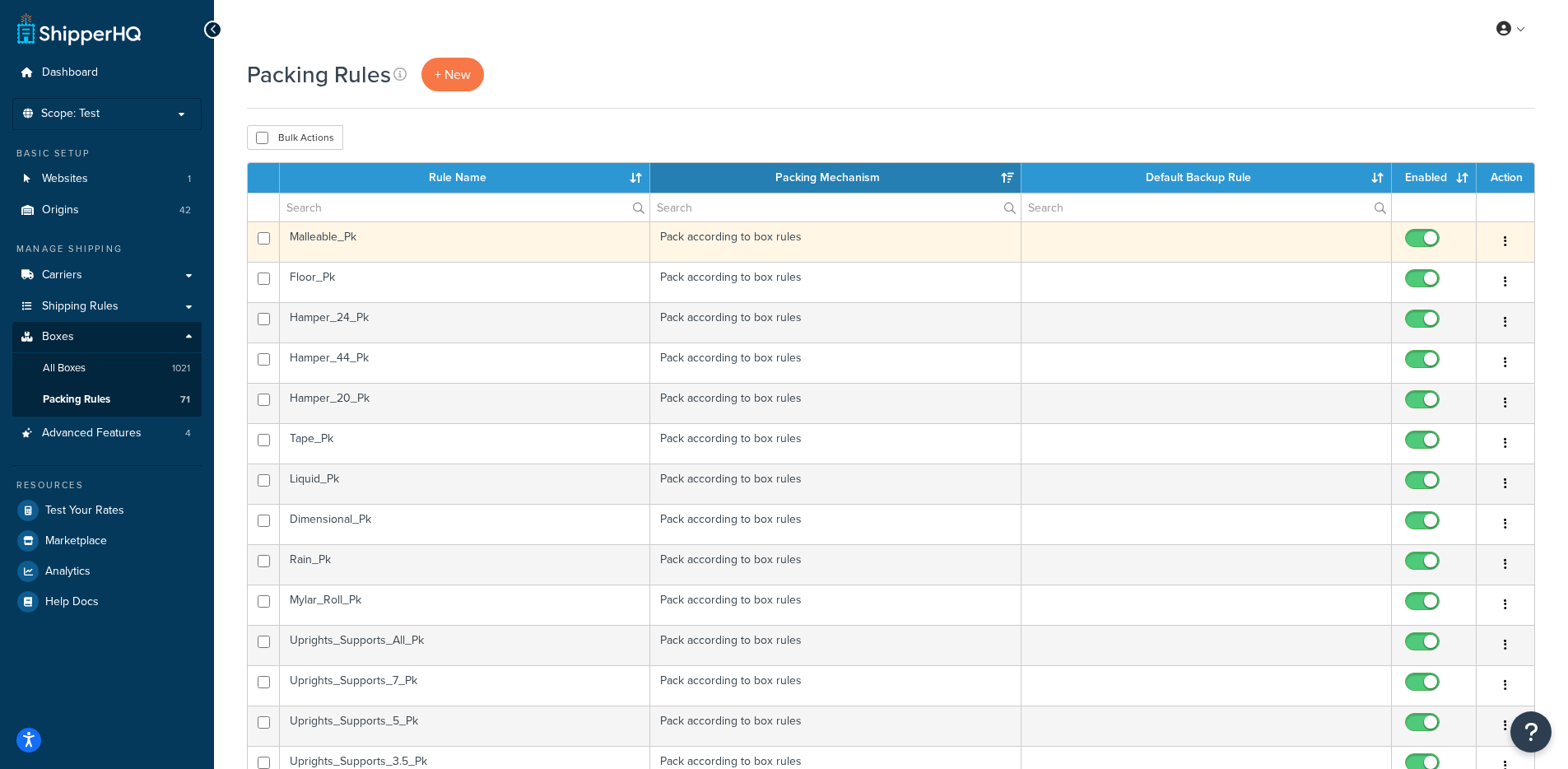
click at [482, 238] on td "Malleable_Pk" at bounding box center [464, 242] width 370 height 40
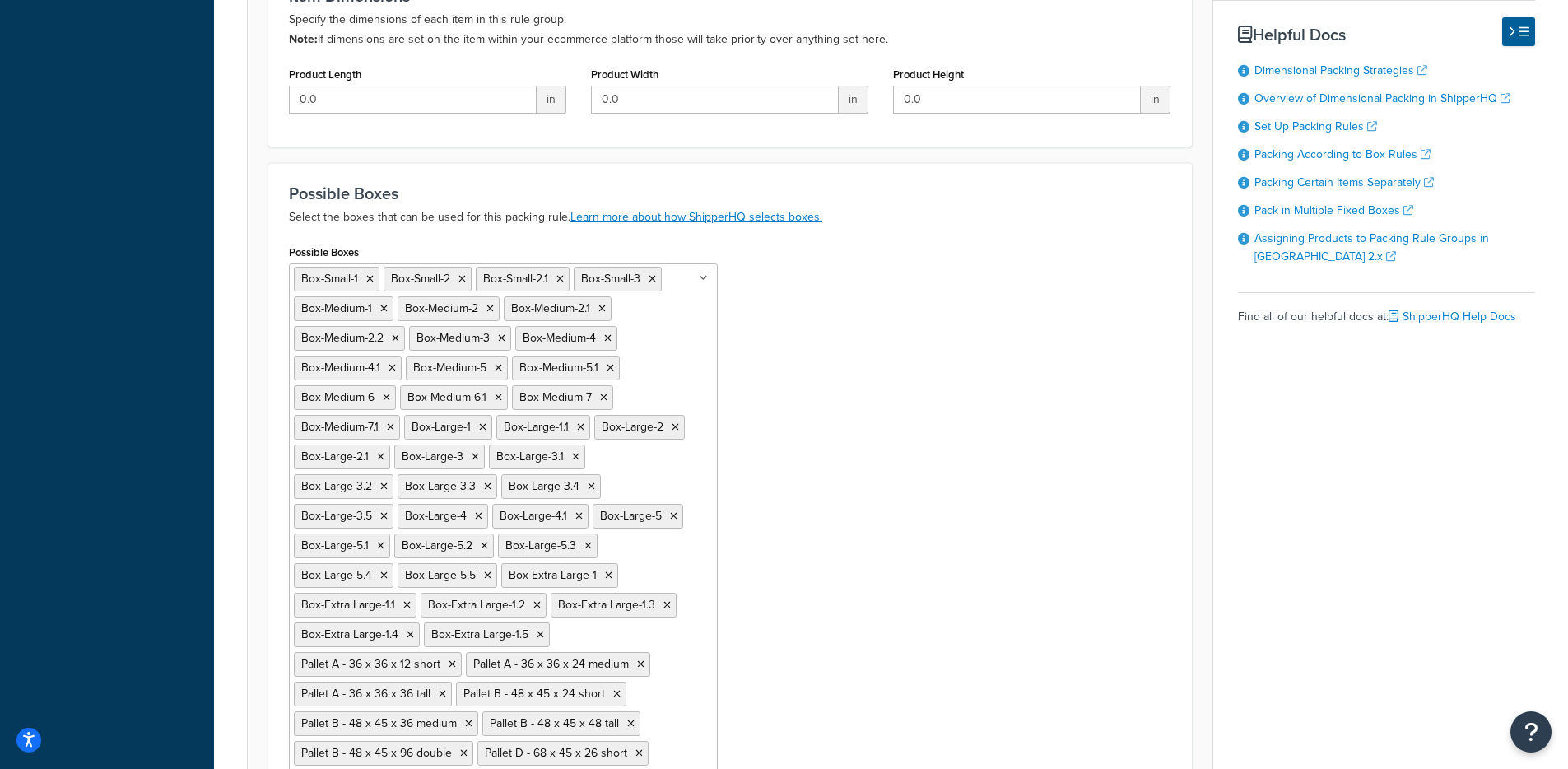
scroll to position [977, 0]
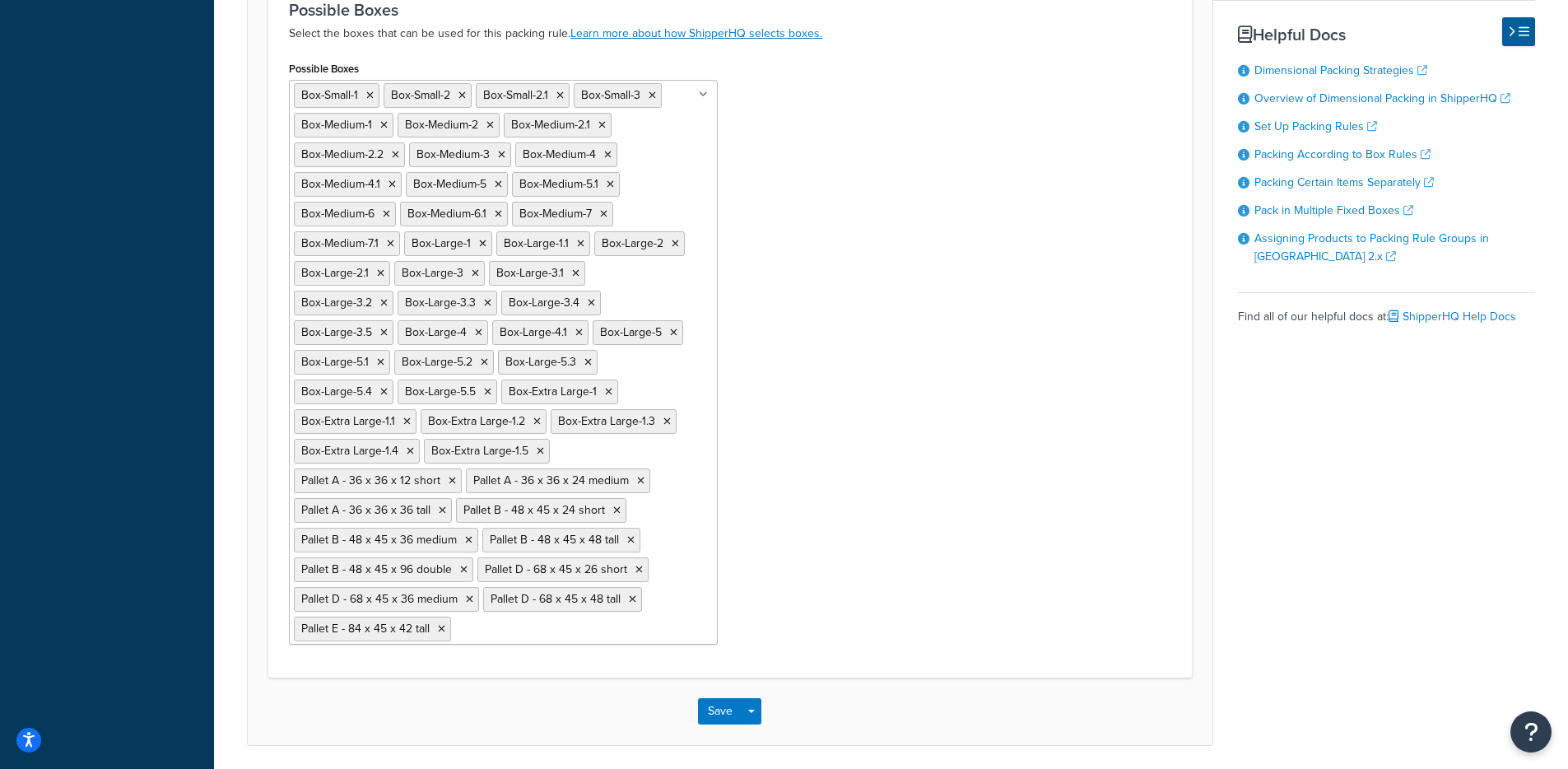
click at [961, 502] on div "Possible Boxes Box-Small-1 Box-Small-2 Box-Small-2.1 Box-Small-3 Box-Medium-1 B…" at bounding box center [730, 357] width 907 height 600
click at [916, 502] on div "Possible Boxes Box-Small-1 Box-Small-2 Box-Small-2.1 Box-Small-3 Box-Medium-1 B…" at bounding box center [730, 357] width 907 height 600
drag, startPoint x: 590, startPoint y: 334, endPoint x: 641, endPoint y: 337, distance: 51.1
click at [368, 354] on span "Box-Large-5.1" at bounding box center [335, 362] width 68 height 17
click at [1009, 391] on div "Possible Boxes Box-Small-1 Box-Small-2 Box-Small-2.1 Box-Small-3 Box-Medium-1 B…" at bounding box center [730, 357] width 907 height 600
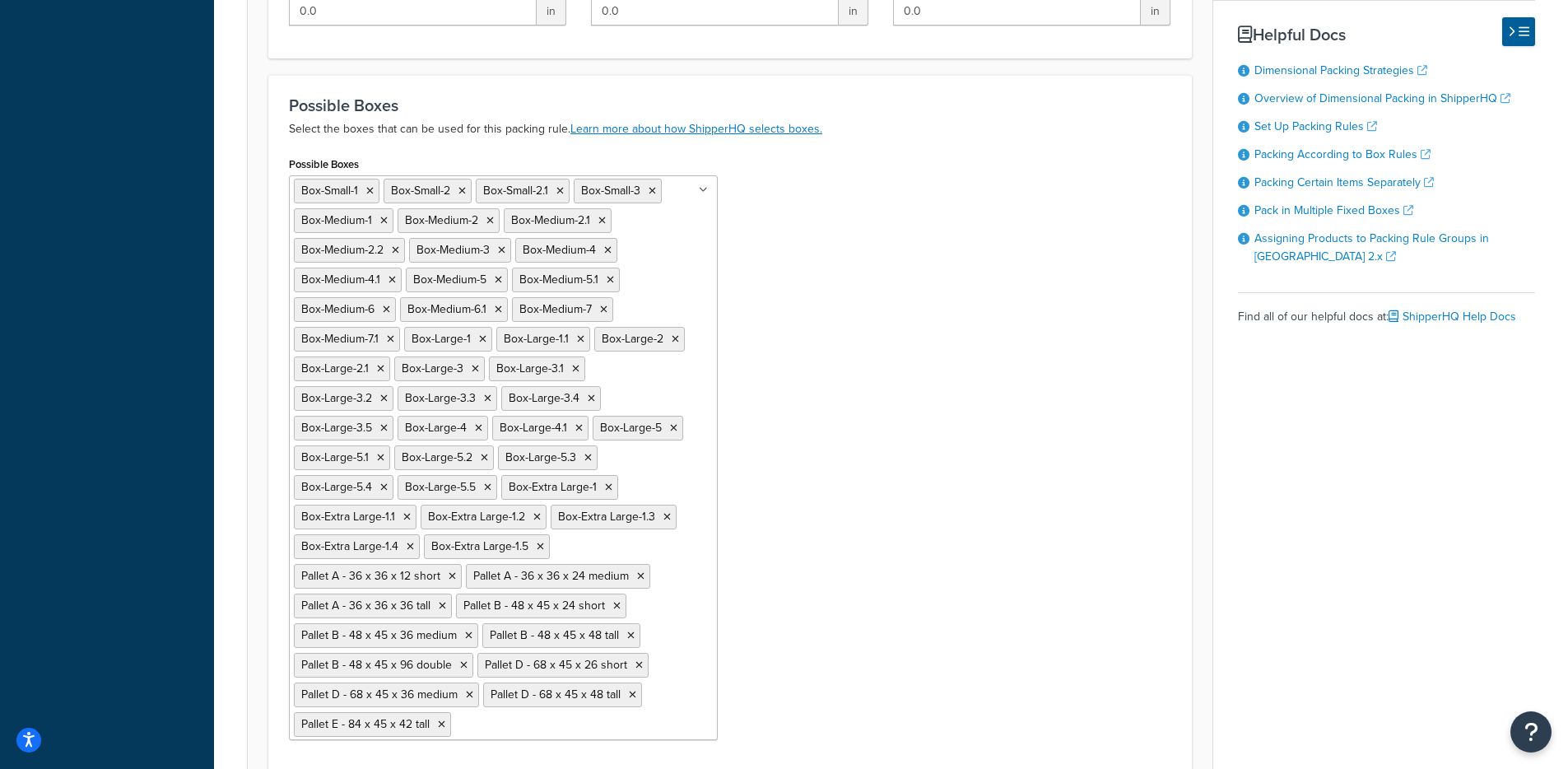
scroll to position [883, 0]
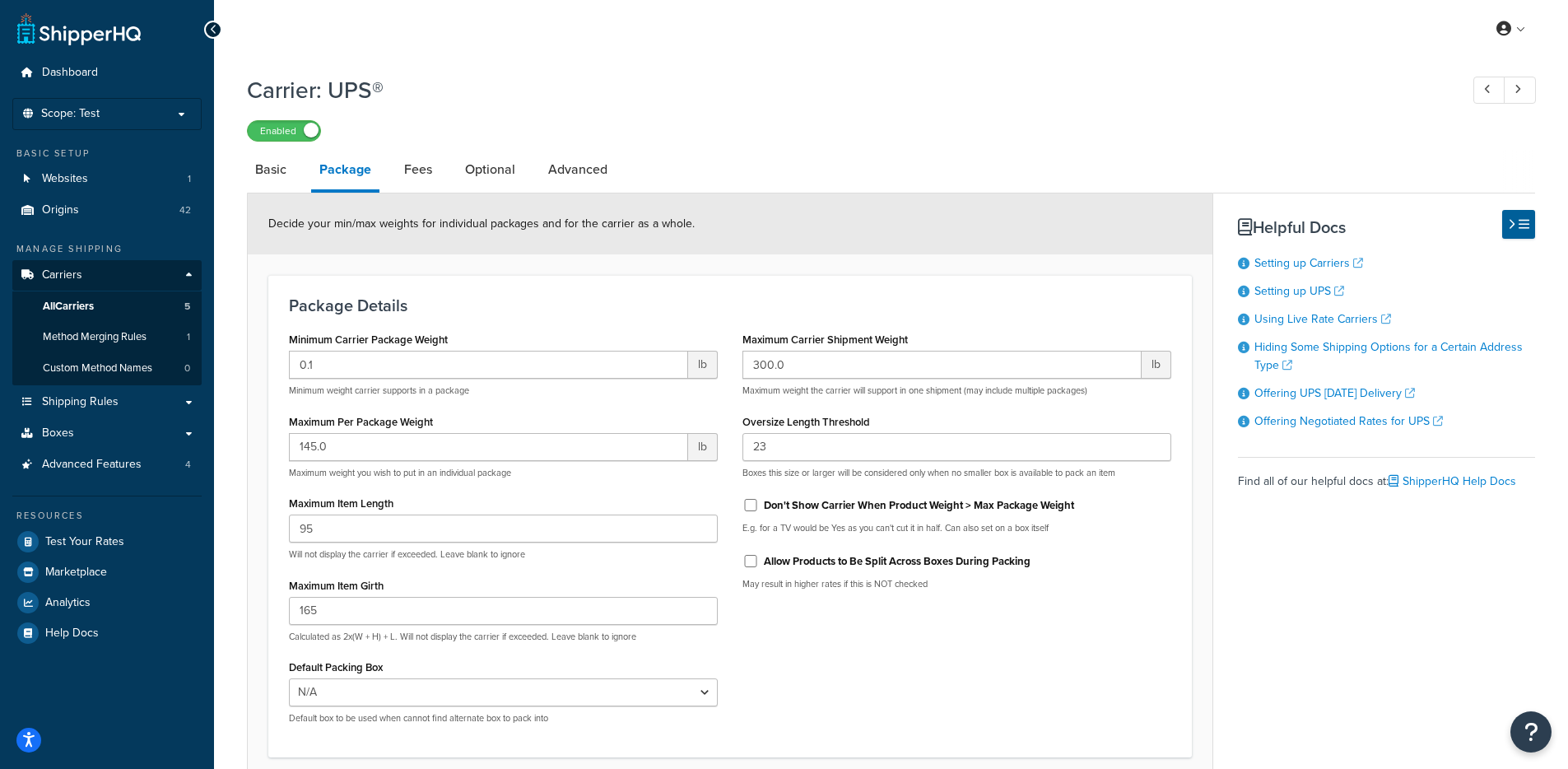
click at [881, 270] on form "Decide your min/max weights for individual packages and for the carrier as a wh…" at bounding box center [730, 509] width 964 height 631
drag, startPoint x: 722, startPoint y: 224, endPoint x: 658, endPoint y: 258, distance: 72.5
click at [474, 224] on div "Decide your min/max weights for individual packages and for the carrier as a wh…" at bounding box center [730, 224] width 964 height 61
click at [666, 261] on form "Decide your min/max weights for individual packages and for the carrier as a wh…" at bounding box center [730, 509] width 964 height 631
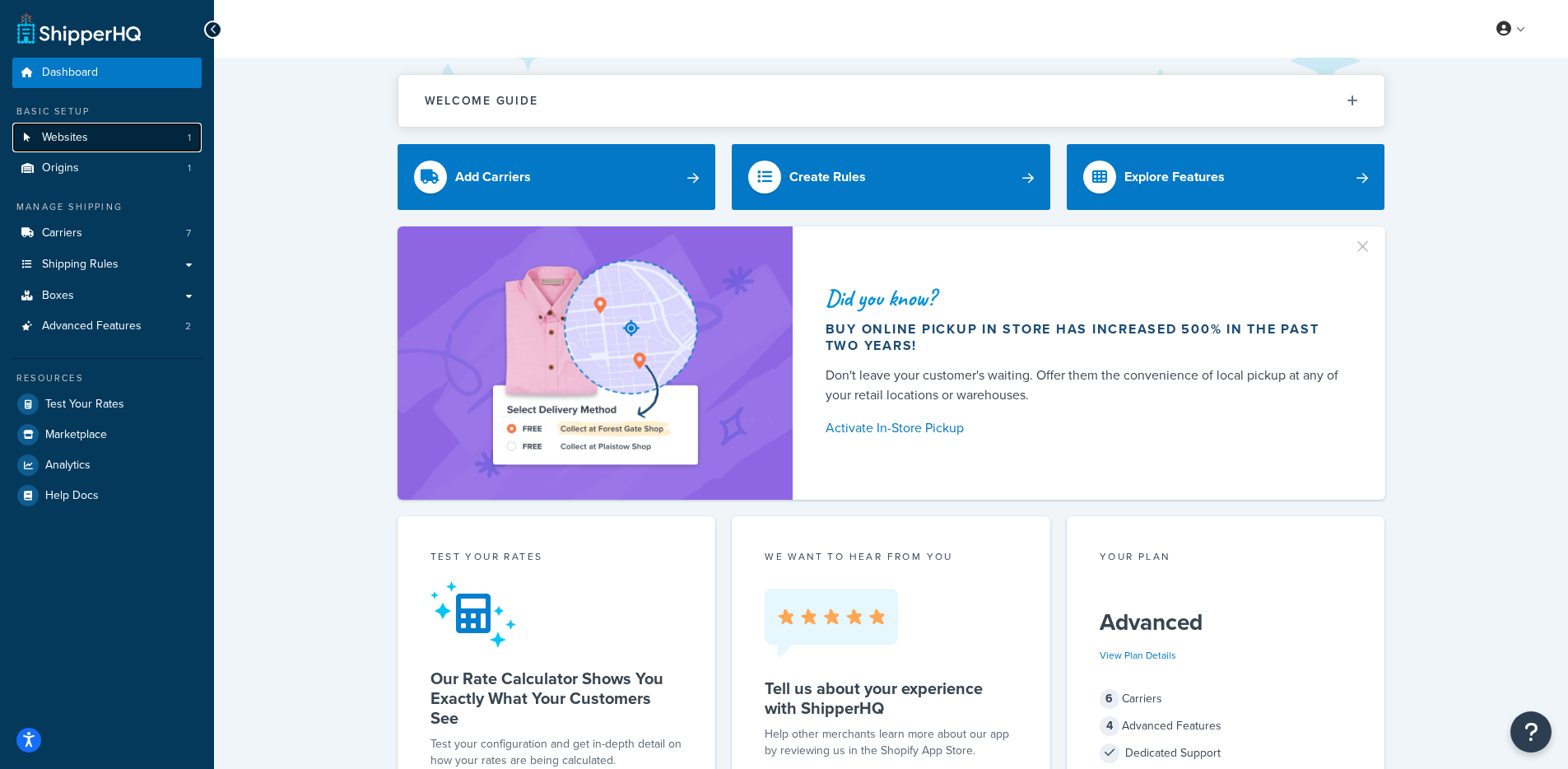
click at [96, 134] on link "Websites 1" at bounding box center [107, 138] width 190 height 31
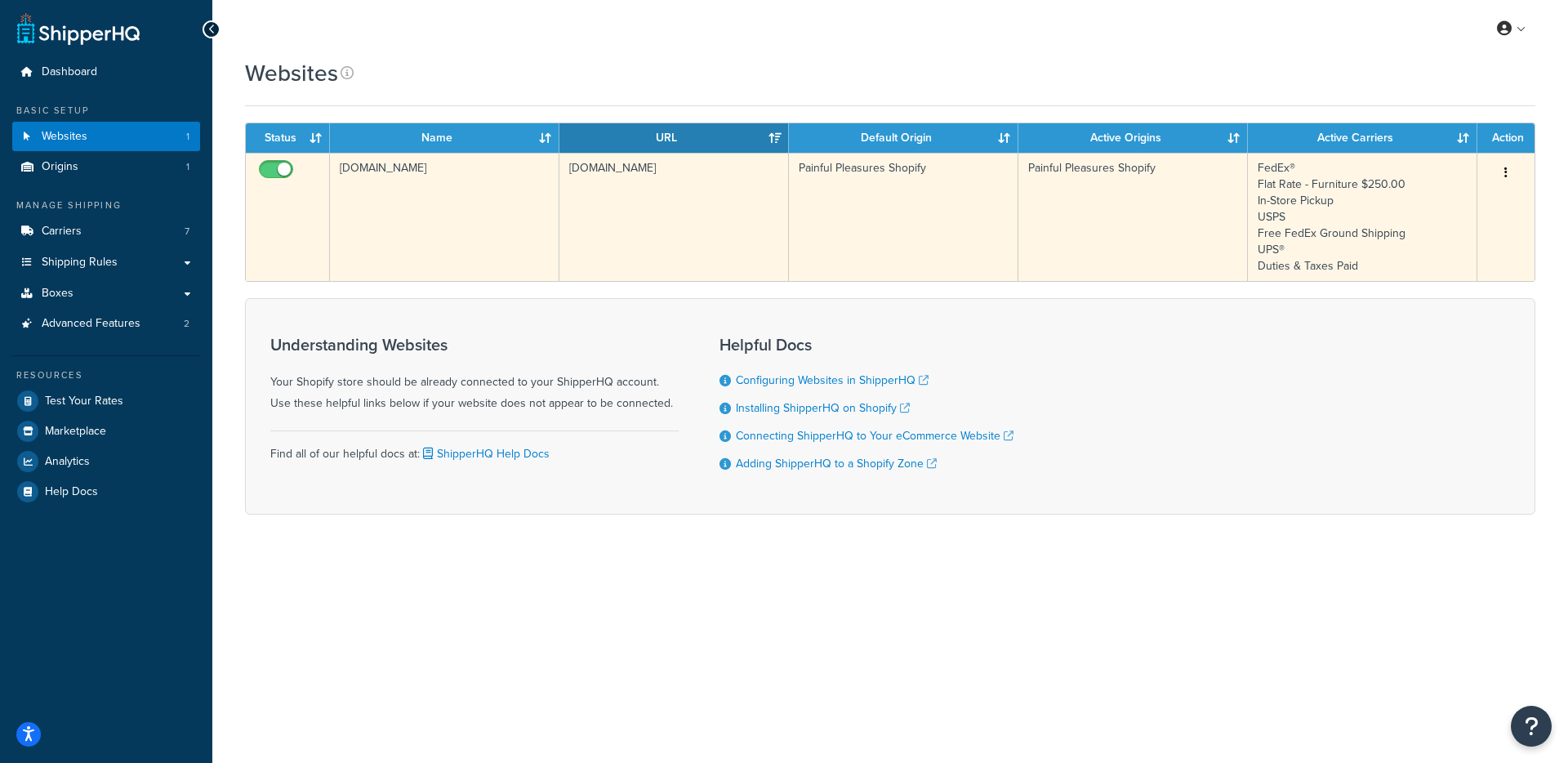
click at [462, 215] on td "[DOMAIN_NAME]" at bounding box center [445, 216] width 230 height 128
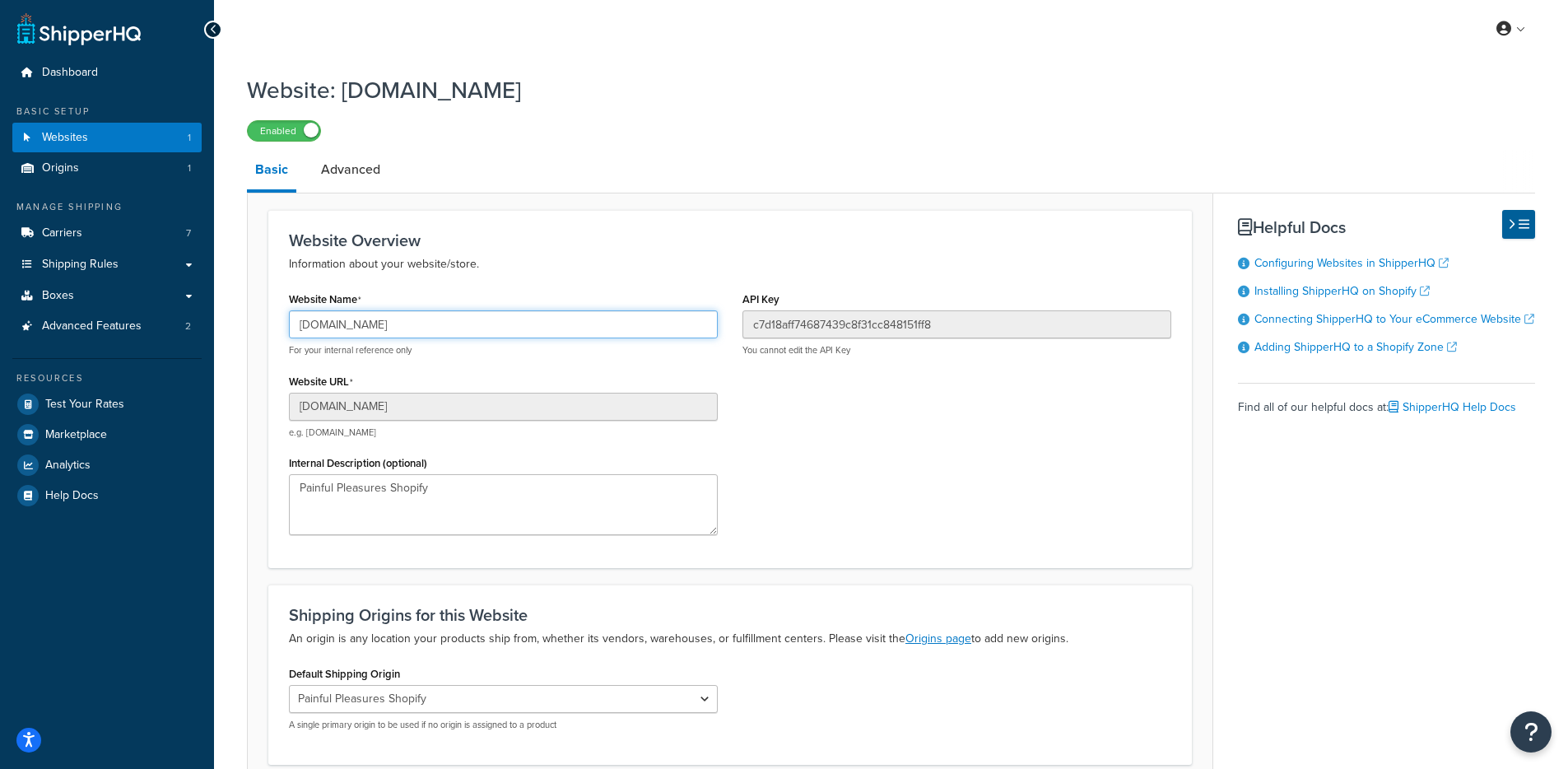
drag, startPoint x: 429, startPoint y: 325, endPoint x: 232, endPoint y: 326, distance: 197.0
click at [232, 326] on div "Website: [DOMAIN_NAME] Enabled Basic Advanced Website Overview Information abou…" at bounding box center [890, 470] width 1353 height 809
click at [68, 270] on span "Shipping Rules" at bounding box center [80, 265] width 77 height 14
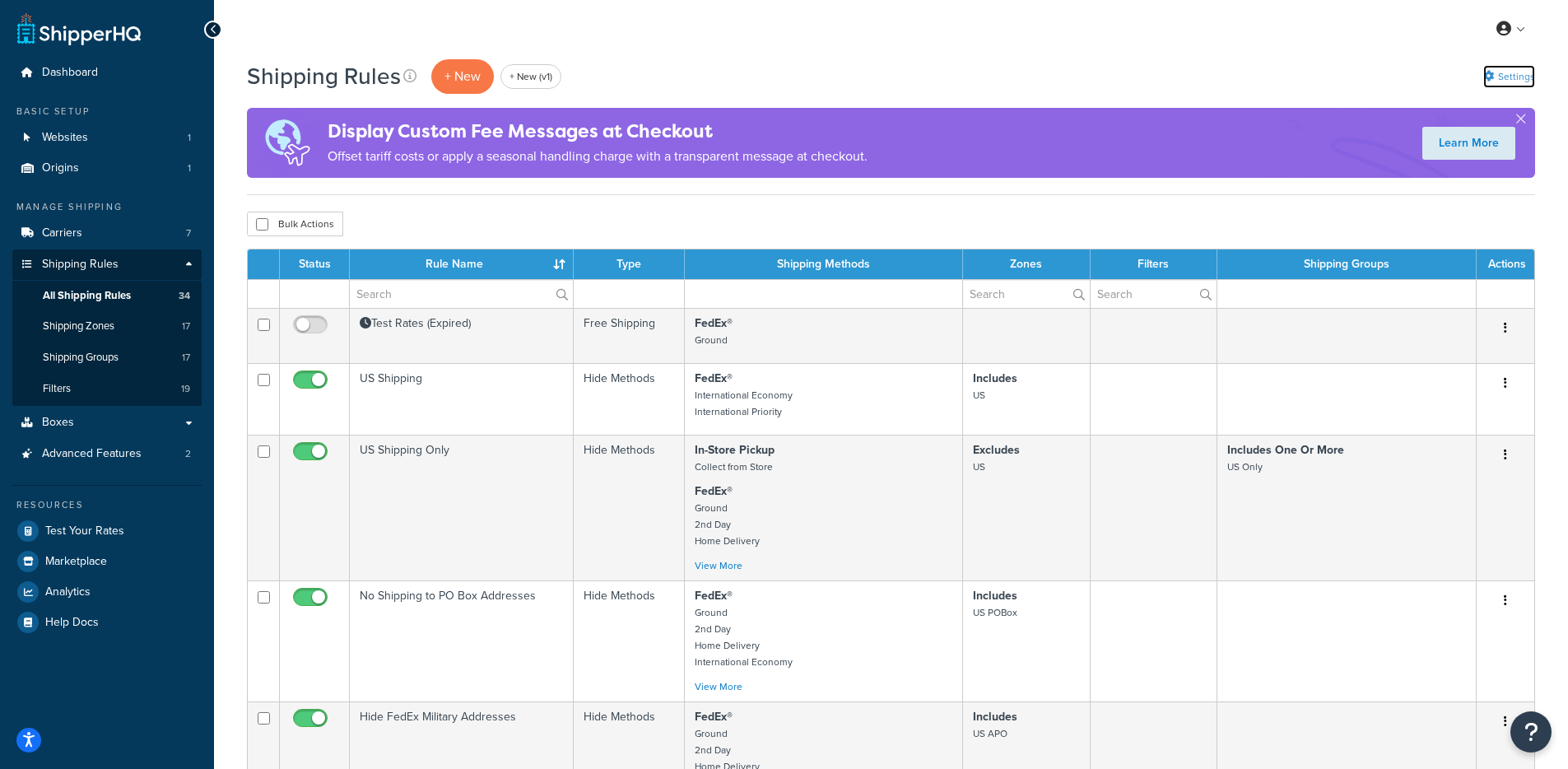
click at [1486, 78] on icon at bounding box center [1488, 76] width 11 height 11
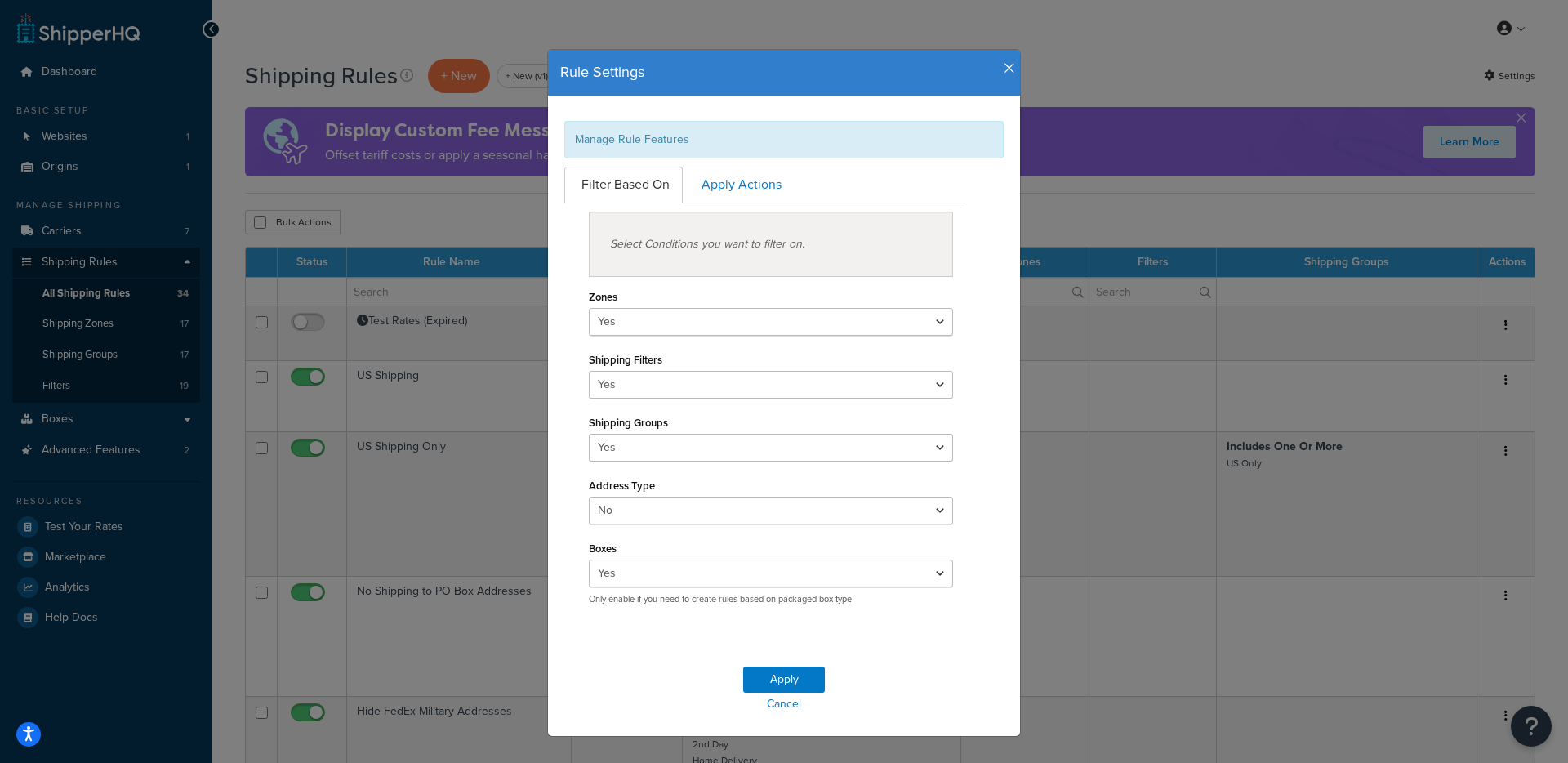
click at [1027, 60] on div "Rule Settings Manage Rule Features Filter Based On Apply Actions Select Conditi…" at bounding box center [784, 382] width 1568 height 763
click at [1011, 67] on div "Rule Settings" at bounding box center [784, 72] width 472 height 47
click at [1007, 67] on icon "button" at bounding box center [1009, 68] width 12 height 15
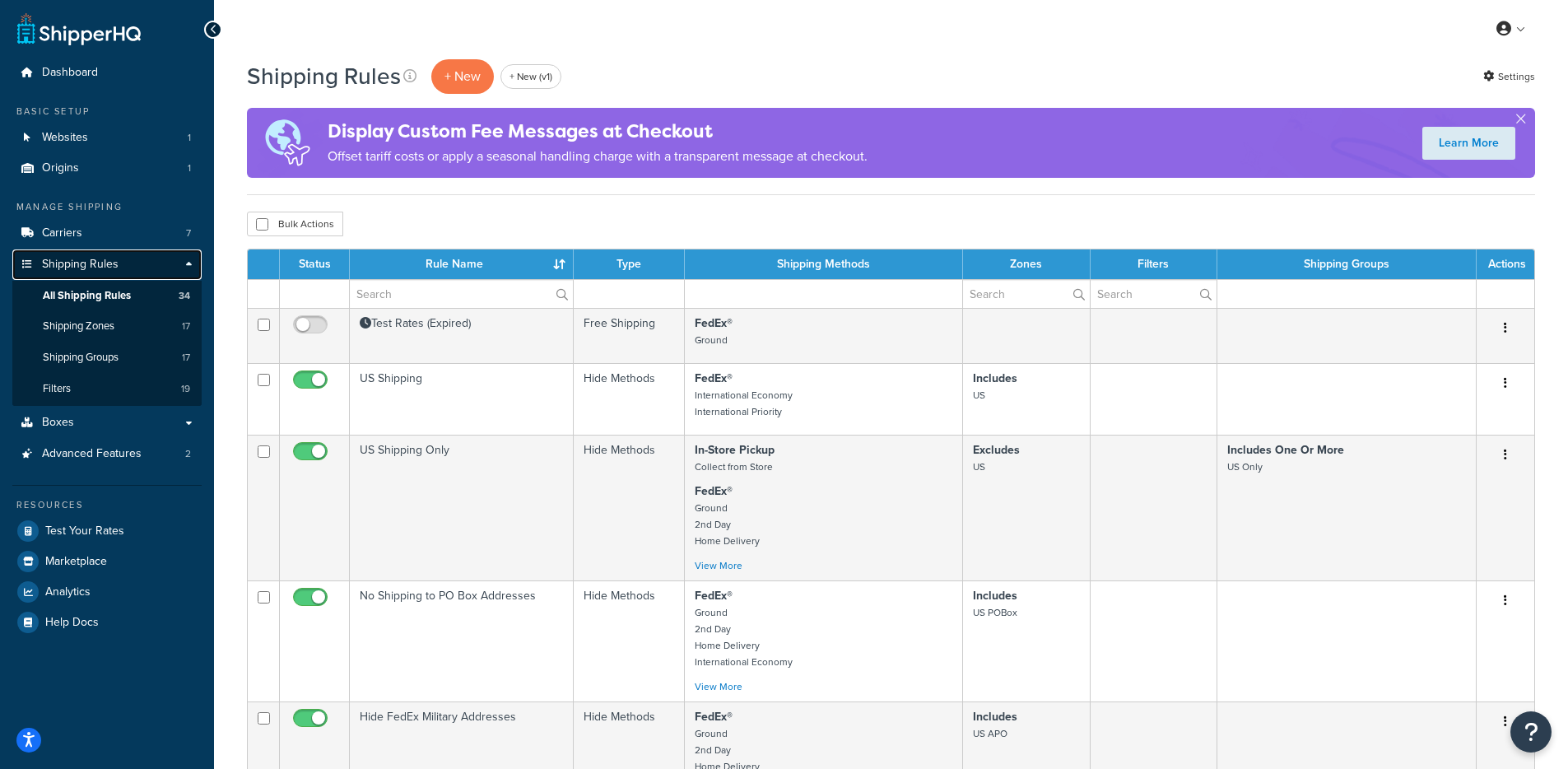
click at [166, 270] on link "Shipping Rules" at bounding box center [107, 265] width 190 height 31
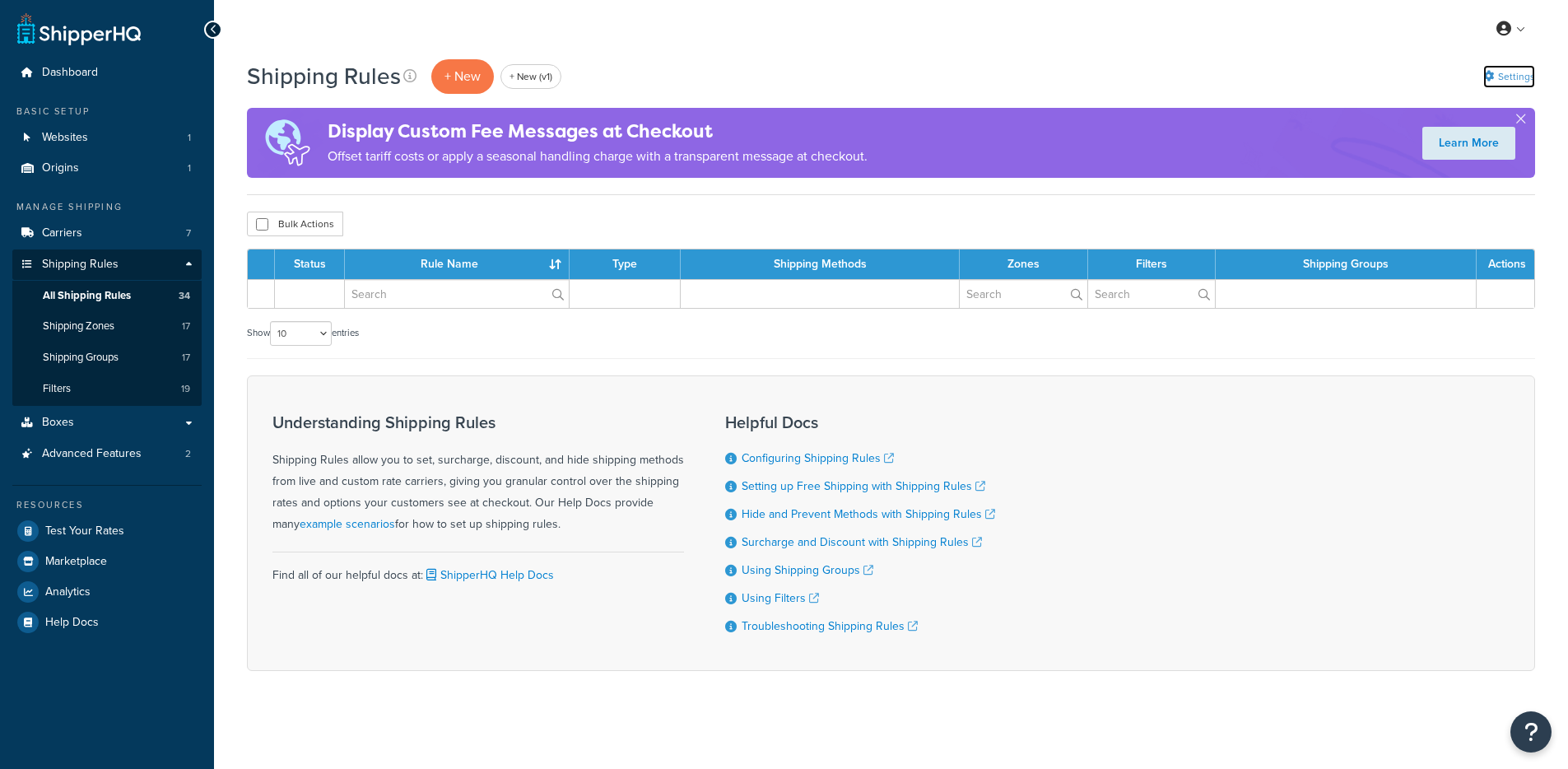
click at [1510, 78] on link "Settings" at bounding box center [1509, 76] width 52 height 23
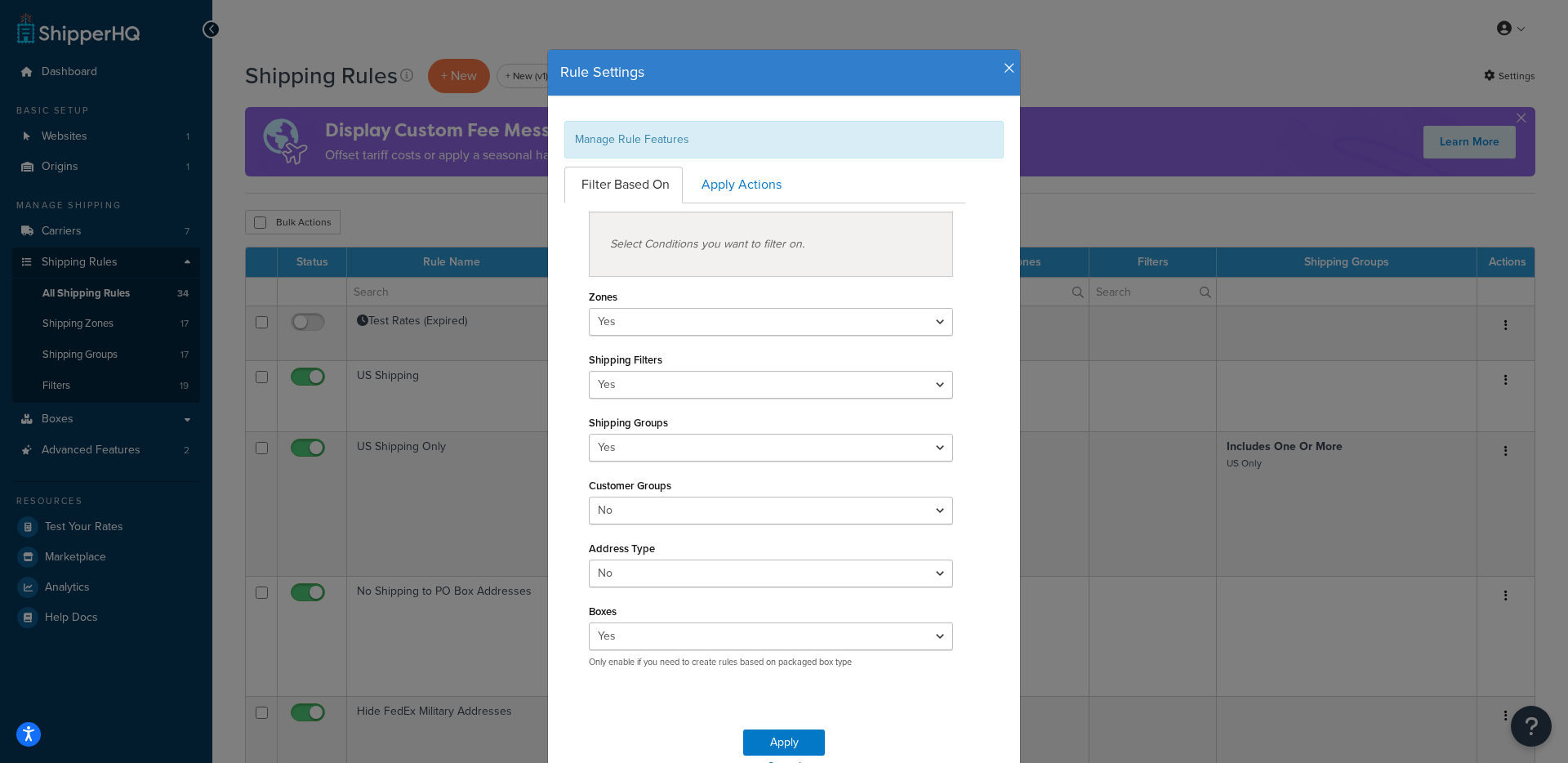
click at [989, 73] on h4 "Rule Settings" at bounding box center [784, 72] width 448 height 21
click at [993, 72] on h4 "Rule Settings" at bounding box center [784, 72] width 448 height 21
